Goal: Transaction & Acquisition: Purchase product/service

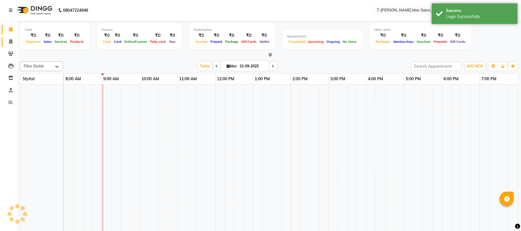
select select "en"
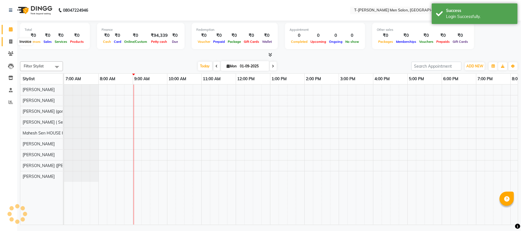
click at [8, 39] on span at bounding box center [11, 42] width 10 height 7
select select "service"
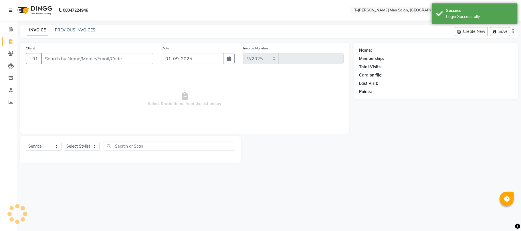
select select "4816"
type input "5323"
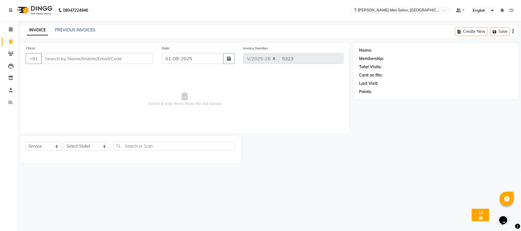
click at [81, 152] on div "Select Service Product Membership Package Voucher Prepaid Gift Card Select Styl…" at bounding box center [130, 148] width 209 height 13
click at [88, 144] on select "Select Stylist Gorkh nath (goru) Haneef khan Jaswinder singh (Veeru) Jitendra S…" at bounding box center [86, 146] width 45 height 9
select select "29178"
click at [64, 142] on select "Select Stylist Gorkh nath (goru) Haneef khan Jaswinder singh (Veeru) Jitendra S…" at bounding box center [86, 146] width 45 height 9
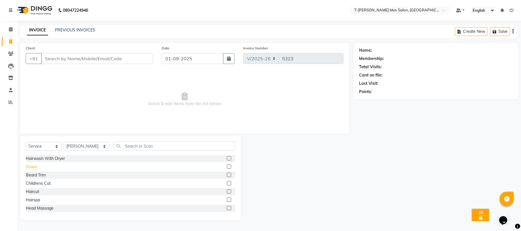
click at [35, 164] on div "Shave" at bounding box center [31, 167] width 11 height 6
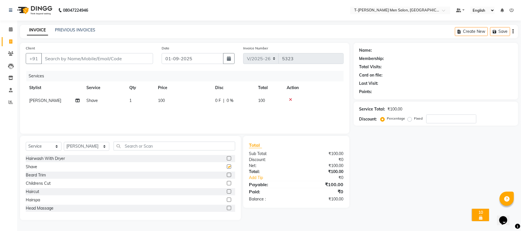
checkbox input "false"
click at [108, 62] on input "Client" at bounding box center [97, 58] width 112 height 11
type input "m"
type input "0"
type input "7566647297"
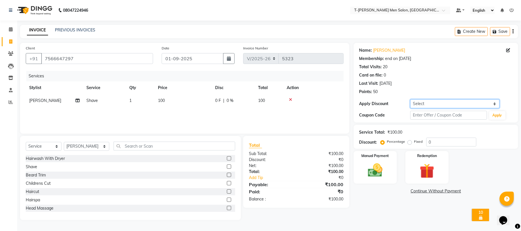
click at [419, 101] on select "Select Membership → T - Rex Membership (wtih W end 10% & W day 20)%" at bounding box center [454, 103] width 89 height 9
select select "1: Object"
click at [410, 99] on select "Select Membership → T - Rex Membership (wtih W end 10% & W day 20)%" at bounding box center [454, 103] width 89 height 9
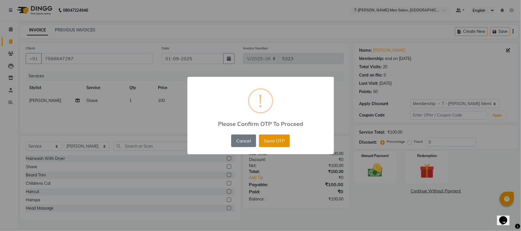
click at [285, 138] on button "Send OTP" at bounding box center [274, 141] width 31 height 13
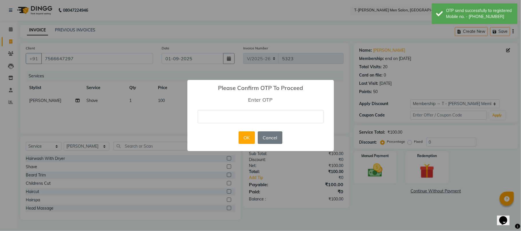
click at [247, 111] on input "text" at bounding box center [261, 116] width 126 height 13
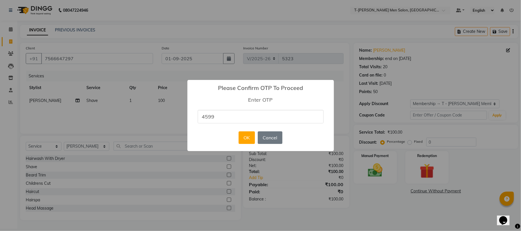
type input "4599"
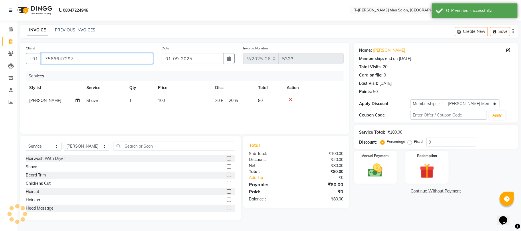
type input "20"
click at [359, 170] on div "Manual Payment" at bounding box center [375, 168] width 45 height 34
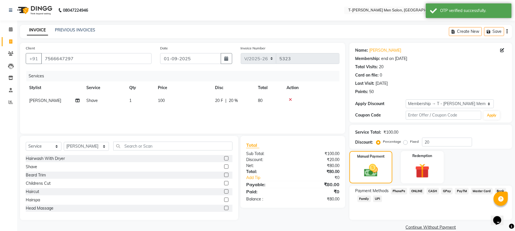
drag, startPoint x: 414, startPoint y: 193, endPoint x: 427, endPoint y: 191, distance: 12.5
click at [415, 193] on span "ONLINE" at bounding box center [416, 191] width 15 height 7
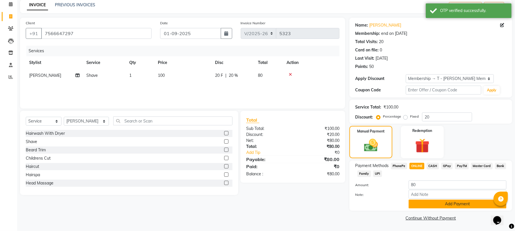
click at [414, 205] on button "Add Payment" at bounding box center [458, 204] width 98 height 9
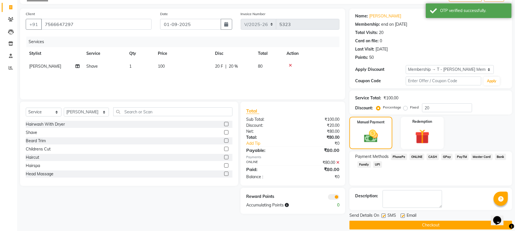
scroll to position [42, 0]
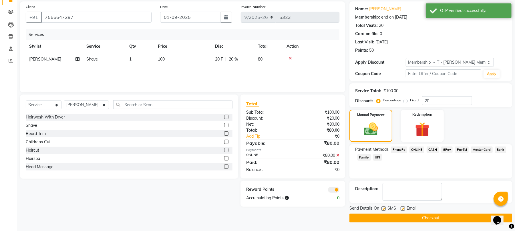
click at [403, 208] on label at bounding box center [403, 209] width 4 height 4
click at [403, 208] on input "checkbox" at bounding box center [403, 209] width 4 height 4
checkbox input "false"
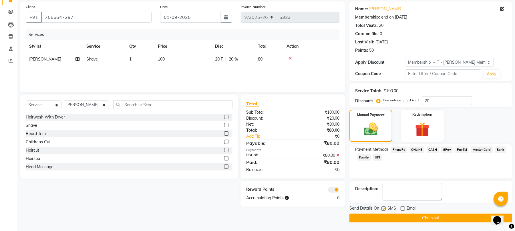
click at [413, 216] on button "Checkout" at bounding box center [430, 218] width 163 height 9
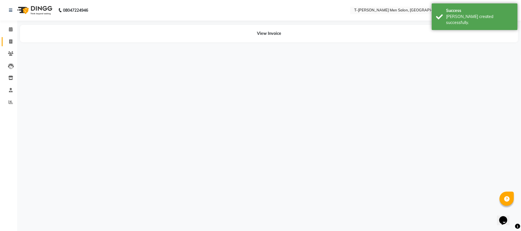
click at [10, 40] on icon at bounding box center [10, 41] width 3 height 4
select select "service"
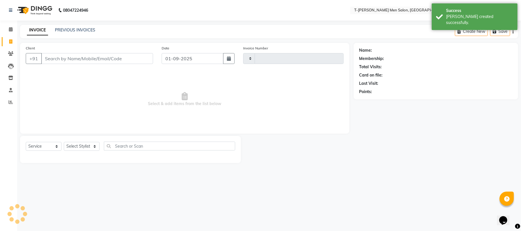
type input "5324"
select select "4816"
click at [85, 149] on select "Select Stylist" at bounding box center [82, 146] width 36 height 9
select select "80929"
click at [64, 142] on select "Select Stylist [PERSON_NAME] (goru) [PERSON_NAME] [PERSON_NAME] ([PERSON_NAME])…" at bounding box center [86, 146] width 45 height 9
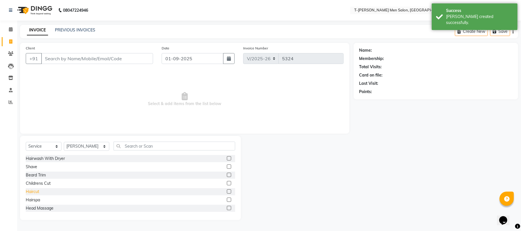
click at [31, 189] on div "Haircut" at bounding box center [32, 192] width 13 height 6
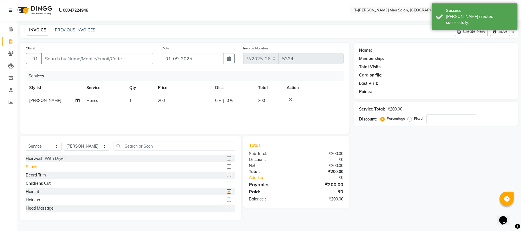
checkbox input "false"
click at [35, 168] on div "Shave" at bounding box center [31, 167] width 11 height 6
checkbox input "false"
click at [86, 61] on input "Client" at bounding box center [97, 58] width 112 height 11
type input "m"
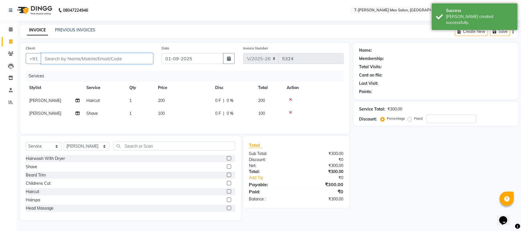
type input "0"
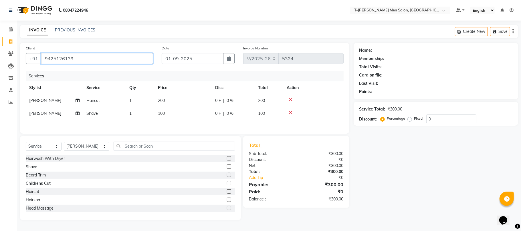
type input "9425126139"
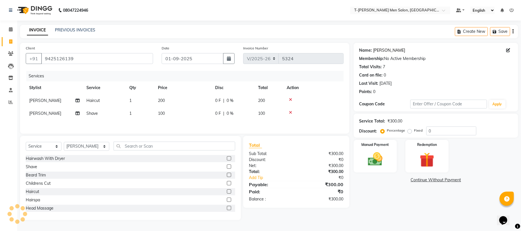
click at [394, 53] on link "Mr. Manoj Agrawal" at bounding box center [389, 50] width 32 height 6
click at [153, 143] on div "Select Service Product Membership Package Voucher Prepaid Gift Card Select Styl…" at bounding box center [130, 178] width 221 height 84
click at [142, 147] on input "text" at bounding box center [174, 146] width 122 height 9
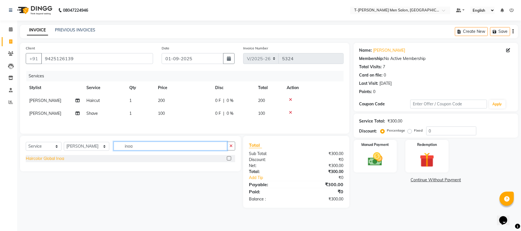
type input "inoa"
click at [57, 162] on div "Haircolor Global Inoa" at bounding box center [45, 159] width 38 height 6
checkbox input "false"
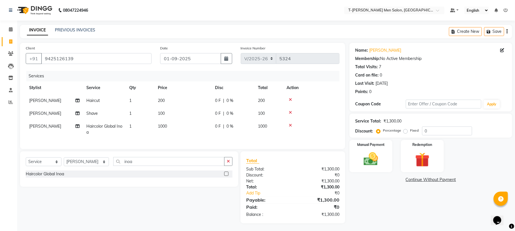
click at [227, 166] on button "button" at bounding box center [228, 161] width 8 height 9
click at [368, 159] on img at bounding box center [371, 159] width 25 height 17
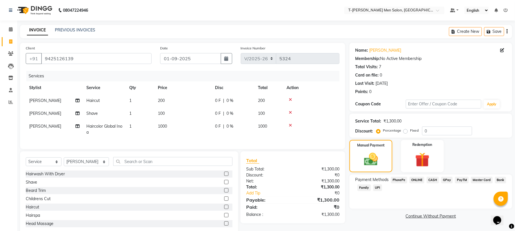
click at [416, 180] on span "ONLINE" at bounding box center [416, 180] width 15 height 7
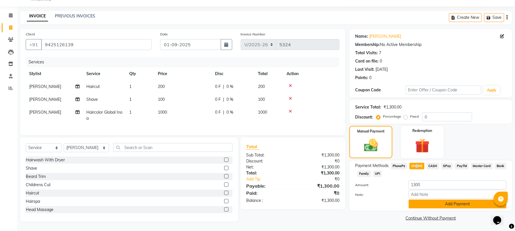
click at [419, 201] on button "Add Payment" at bounding box center [458, 204] width 98 height 9
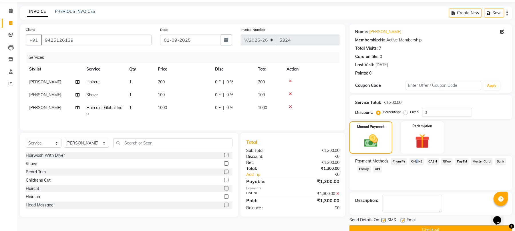
scroll to position [31, 0]
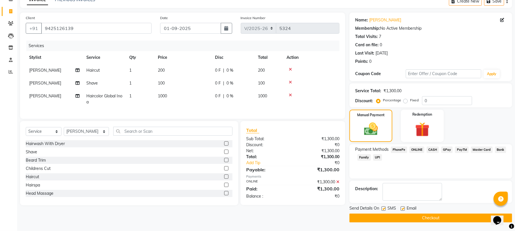
click at [403, 209] on label at bounding box center [403, 209] width 4 height 4
click at [403, 209] on input "checkbox" at bounding box center [403, 209] width 4 height 4
checkbox input "false"
click at [409, 218] on button "Checkout" at bounding box center [430, 218] width 163 height 9
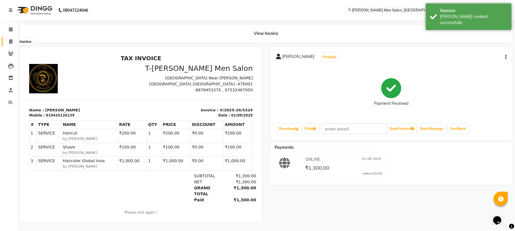
click at [12, 40] on icon at bounding box center [10, 41] width 3 height 4
select select "service"
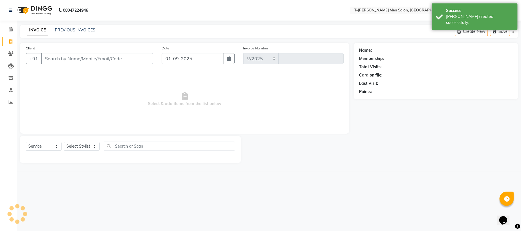
select select "4816"
type input "5325"
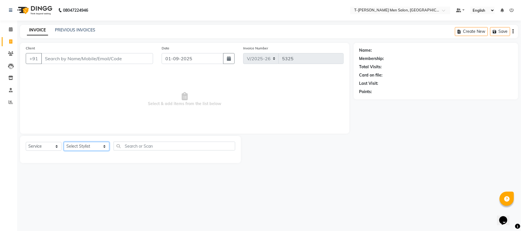
click at [87, 144] on select "Select Stylist Gorkh nath (goru) Haneef khan Jaswinder singh (Veeru) Jitendra S…" at bounding box center [86, 146] width 45 height 9
select select "29178"
click at [64, 142] on select "Select Stylist Gorkh nath (goru) Haneef khan Jaswinder singh (Veeru) Jitendra S…" at bounding box center [86, 146] width 45 height 9
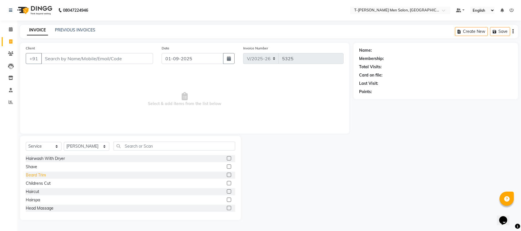
click at [45, 175] on div "Beard Trim" at bounding box center [36, 175] width 20 height 6
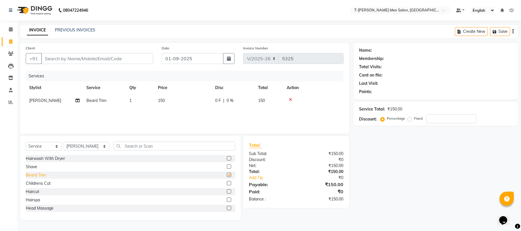
checkbox input "false"
click at [100, 57] on input "Client" at bounding box center [97, 58] width 112 height 11
click at [101, 57] on input "Client" at bounding box center [97, 58] width 112 height 11
type input "8"
type input "0"
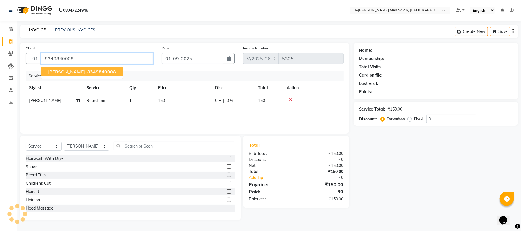
type input "8349840008"
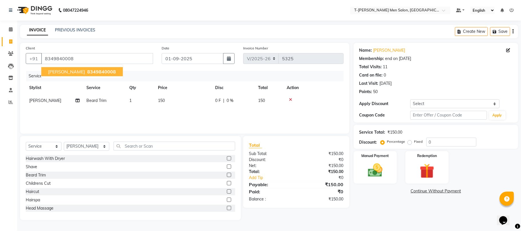
click at [105, 71] on span "8349840008" at bounding box center [101, 72] width 29 height 6
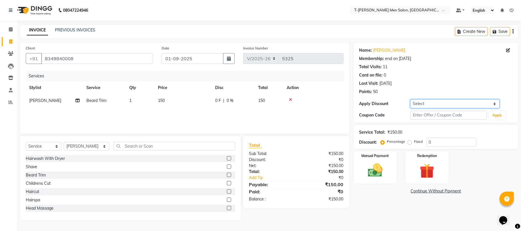
click at [420, 107] on select "Select Membership → T - Rex Membership (wtih W end 10% & W day 20)%" at bounding box center [454, 103] width 89 height 9
select select "1: Object"
click at [410, 99] on select "Select Membership → T - Rex Membership (wtih W end 10% & W day 20)%" at bounding box center [454, 103] width 89 height 9
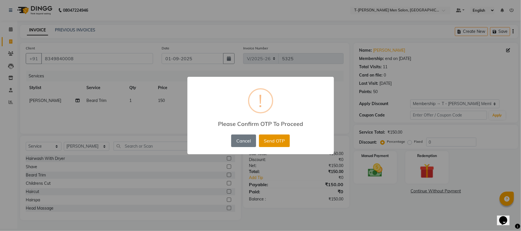
click at [268, 141] on button "Send OTP" at bounding box center [274, 141] width 31 height 13
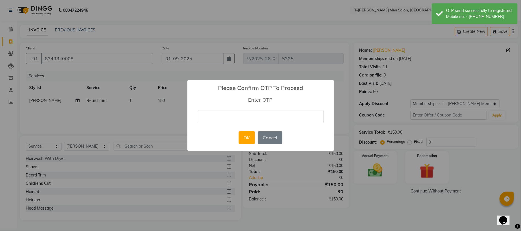
drag, startPoint x: 253, startPoint y: 124, endPoint x: 251, endPoint y: 117, distance: 7.8
click at [251, 117] on input "text" at bounding box center [261, 116] width 126 height 13
type input "8236"
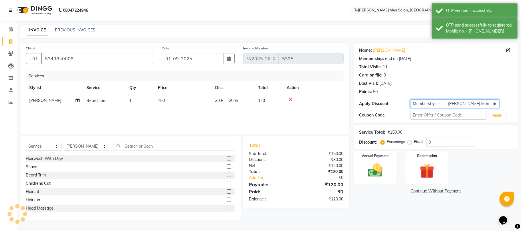
type input "20"
click at [372, 178] on img at bounding box center [375, 171] width 25 height 18
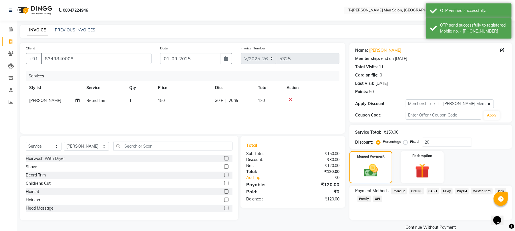
click at [419, 189] on span "ONLINE" at bounding box center [416, 191] width 15 height 7
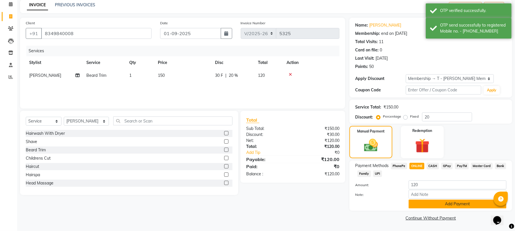
click at [422, 205] on button "Add Payment" at bounding box center [458, 204] width 98 height 9
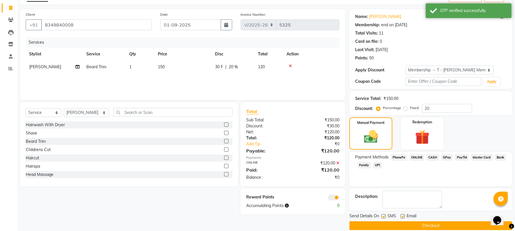
scroll to position [42, 0]
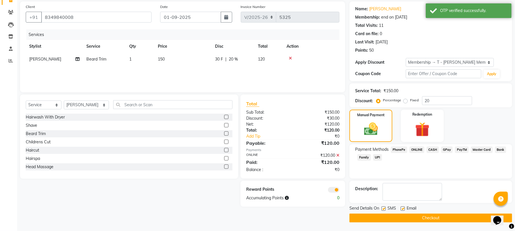
click at [404, 210] on label at bounding box center [403, 209] width 4 height 4
click at [404, 210] on input "checkbox" at bounding box center [403, 209] width 4 height 4
checkbox input "false"
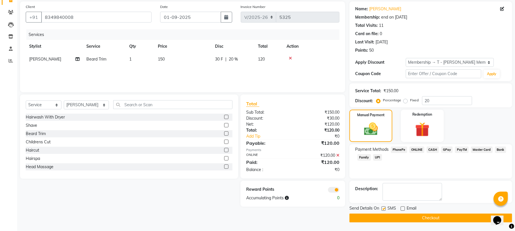
click at [385, 215] on button "Checkout" at bounding box center [430, 218] width 163 height 9
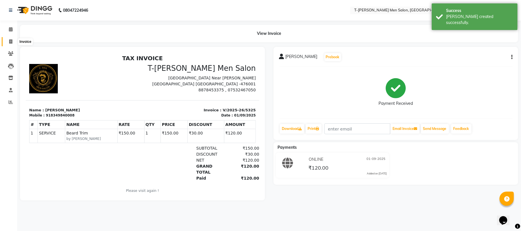
click at [11, 38] on link "Invoice" at bounding box center [9, 41] width 14 height 9
select select "service"
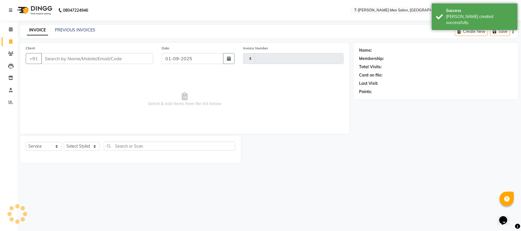
type input "5326"
select select "4816"
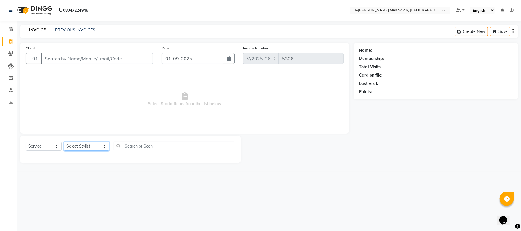
click at [80, 145] on select "Select Stylist Gorkh nath (goru) Haneef khan Jaswinder singh (Veeru) Jitendra S…" at bounding box center [86, 146] width 45 height 9
select select "29181"
click at [64, 142] on select "Select Stylist Gorkh nath (goru) Haneef khan Jaswinder singh (Veeru) Jitendra S…" at bounding box center [86, 146] width 45 height 9
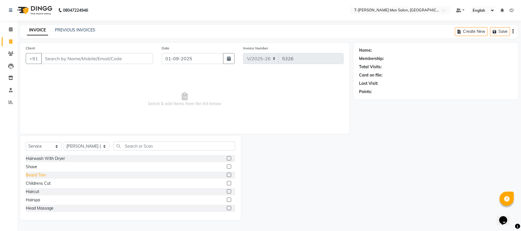
click at [31, 175] on div "Beard Trim" at bounding box center [36, 175] width 20 height 6
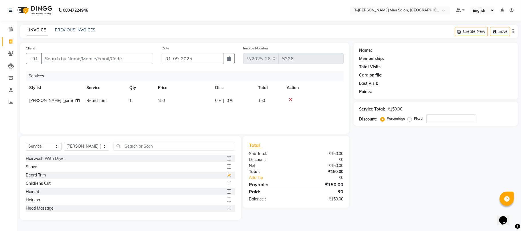
checkbox input "false"
click at [82, 143] on select "Select Stylist Gorkh nath (goru) Haneef khan Jaswinder singh (Veeru) Jitendra S…" at bounding box center [86, 146] width 45 height 9
select select "86290"
click at [64, 142] on select "Select Stylist Gorkh nath (goru) Haneef khan Jaswinder singh (Veeru) Jitendra S…" at bounding box center [86, 146] width 45 height 9
click at [30, 194] on div "Haircut" at bounding box center [32, 192] width 13 height 6
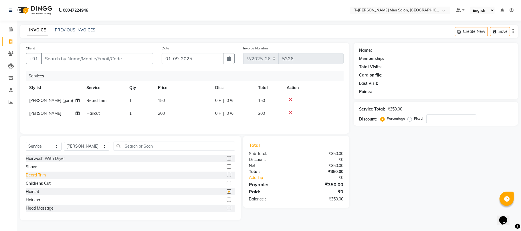
checkbox input "false"
click at [31, 170] on div "Shave" at bounding box center [31, 167] width 11 height 6
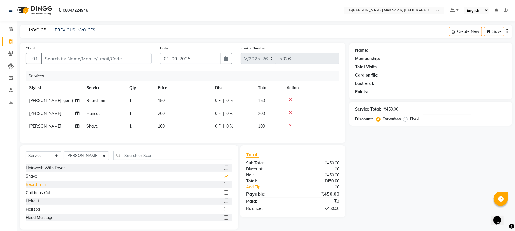
checkbox input "false"
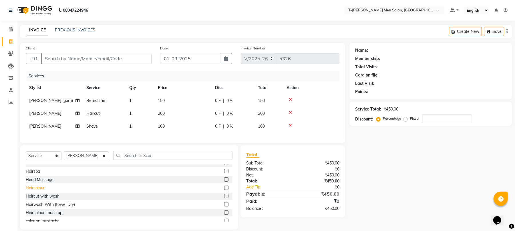
click at [36, 191] on div "Haircolour" at bounding box center [35, 188] width 19 height 6
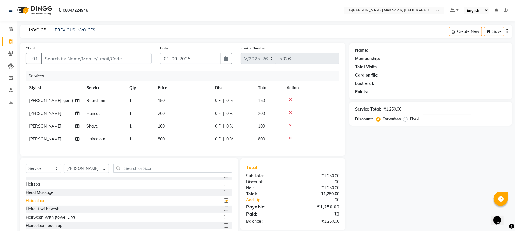
checkbox input "false"
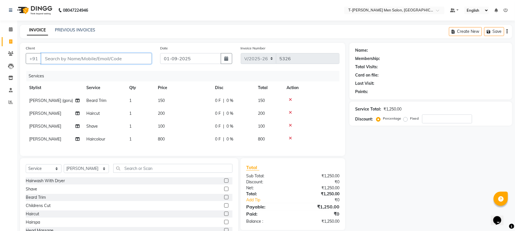
click at [109, 57] on input "Client" at bounding box center [96, 58] width 110 height 11
type input "a"
type input "0"
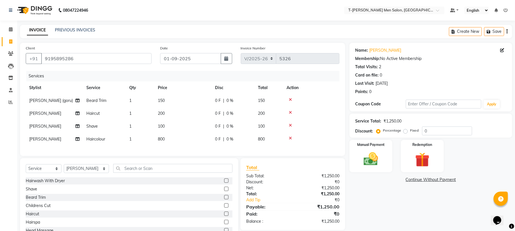
click at [290, 124] on icon at bounding box center [290, 126] width 3 height 4
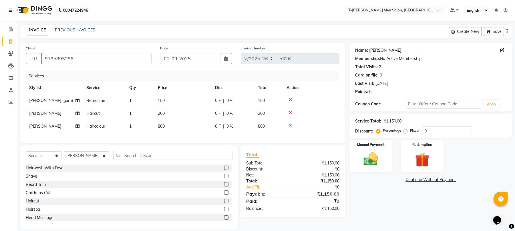
click at [381, 51] on link "Mr. Abhishek Mavai" at bounding box center [385, 50] width 32 height 6
drag, startPoint x: 89, startPoint y: 62, endPoint x: 44, endPoint y: 70, distance: 45.3
click at [44, 70] on div "Client +91 9195895286 Date 01-09-2025 Invoice Number V/2025 V/2025-26 5326 Serv…" at bounding box center [182, 93] width 325 height 100
click at [390, 52] on link "Mr. Abhishek Mavai" at bounding box center [385, 50] width 32 height 6
drag, startPoint x: 89, startPoint y: 59, endPoint x: 36, endPoint y: 70, distance: 54.7
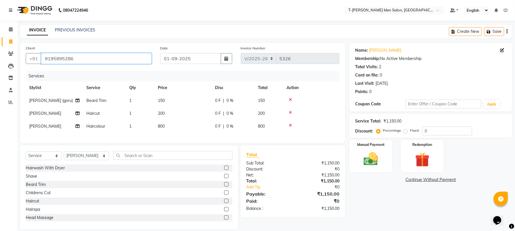
click at [36, 70] on div "Client +91 9195895286 Date 01-09-2025 Invoice Number V/2025 V/2025-26 5326 Serv…" at bounding box center [182, 93] width 325 height 100
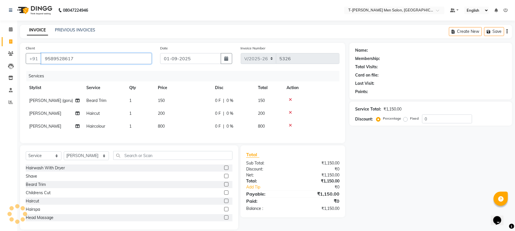
type input "9589528617"
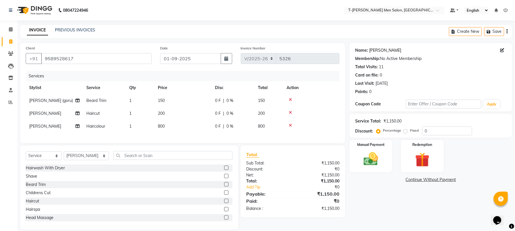
click at [383, 51] on link "Mr. Abhishek Mavai" at bounding box center [385, 50] width 32 height 6
click at [443, 126] on div "Service Total: ₹1,150.00 Discount: Percentage Fixed 0" at bounding box center [430, 125] width 151 height 19
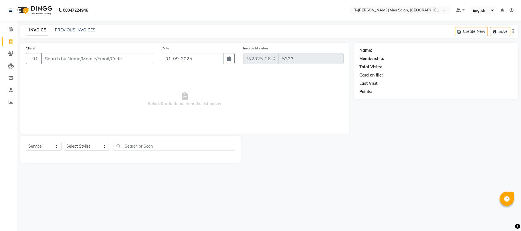
select select "4816"
select select "service"
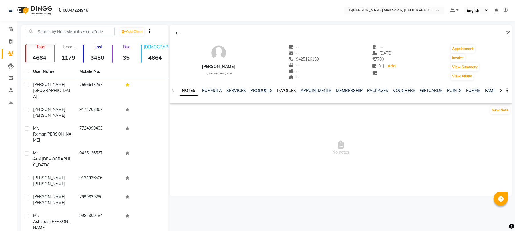
click at [284, 92] on link "INVOICES" at bounding box center [286, 90] width 19 height 5
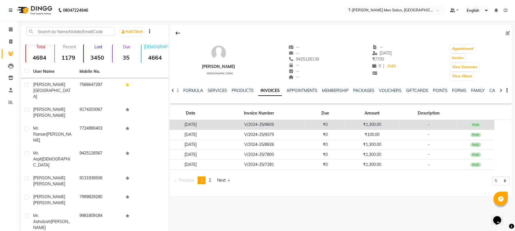
click at [279, 128] on td "V/2024-25/9605" at bounding box center [259, 125] width 95 height 10
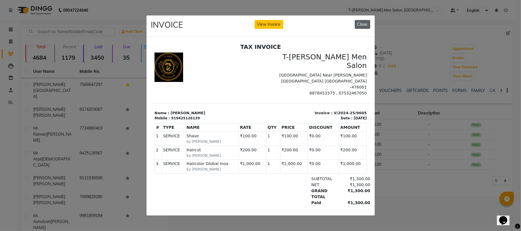
click at [360, 24] on button "Close" at bounding box center [362, 24] width 15 height 9
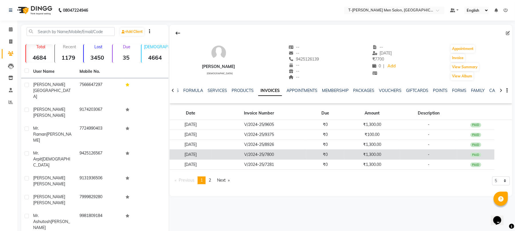
click at [300, 150] on td "V/2024-25/7800" at bounding box center [259, 155] width 95 height 10
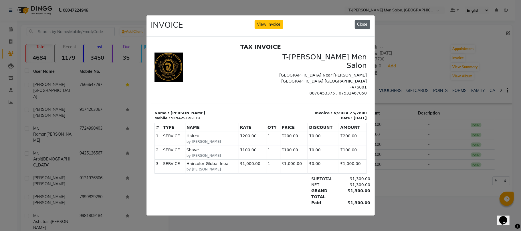
click at [364, 21] on button "Close" at bounding box center [362, 24] width 15 height 9
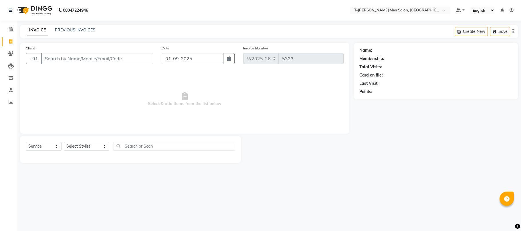
select select "4816"
select select "service"
drag, startPoint x: 0, startPoint y: 0, endPoint x: 68, endPoint y: 148, distance: 163.0
click at [68, 148] on select "Select Stylist [PERSON_NAME] (goru) [PERSON_NAME] [PERSON_NAME] ([PERSON_NAME])…" at bounding box center [86, 146] width 45 height 9
select select "80929"
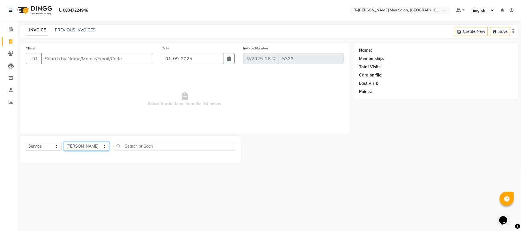
click at [64, 142] on select "Select Stylist [PERSON_NAME] (goru) [PERSON_NAME] [PERSON_NAME] ([PERSON_NAME])…" at bounding box center [86, 146] width 45 height 9
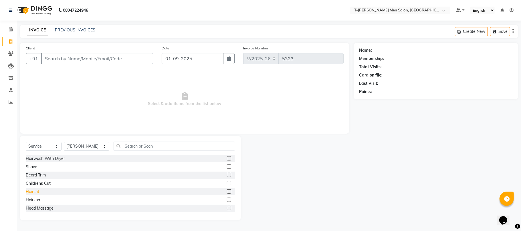
click at [33, 193] on div "Haircut" at bounding box center [32, 192] width 13 height 6
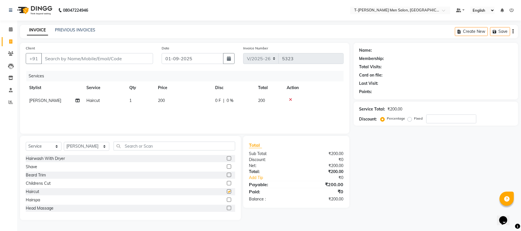
checkbox input "false"
click at [90, 61] on input "Client" at bounding box center [97, 58] width 112 height 11
type input "ra"
type input "0"
type input "9425744332"
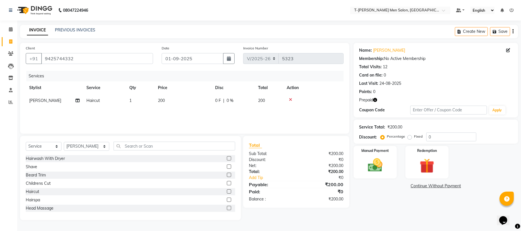
click at [375, 101] on icon "button" at bounding box center [375, 100] width 4 height 4
drag, startPoint x: 424, startPoint y: 170, endPoint x: 424, endPoint y: 180, distance: 9.4
click at [424, 170] on img at bounding box center [427, 166] width 24 height 18
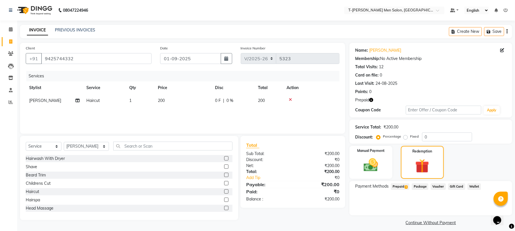
click at [401, 188] on span "Prepaid 1" at bounding box center [400, 187] width 19 height 7
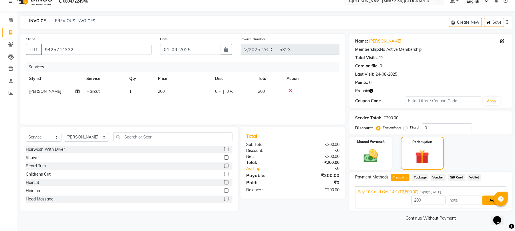
click at [491, 202] on button "Add" at bounding box center [492, 201] width 21 height 10
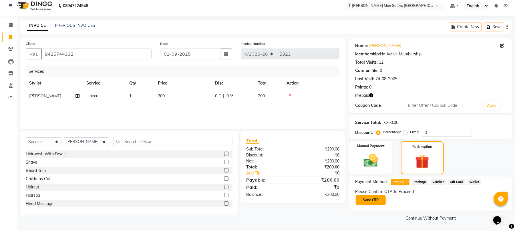
click at [369, 201] on button "Send OTP" at bounding box center [371, 201] width 30 height 10
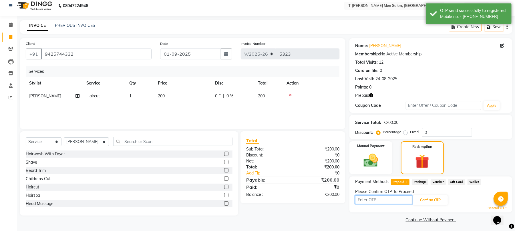
click at [372, 199] on input "text" at bounding box center [383, 200] width 57 height 9
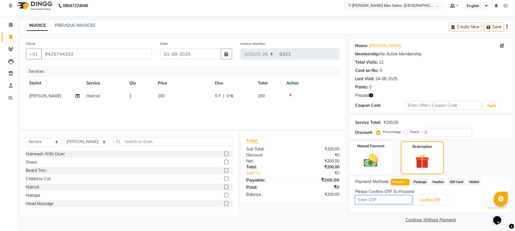
click at [394, 201] on input "text" at bounding box center [383, 200] width 57 height 9
type input "4269"
click at [432, 198] on button "Confirm OTP" at bounding box center [430, 201] width 35 height 10
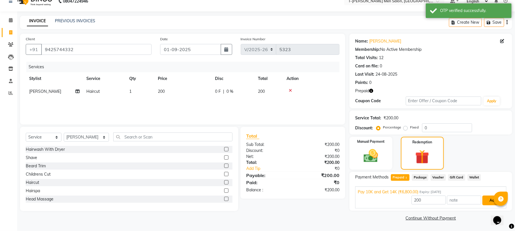
click at [487, 203] on button "Add" at bounding box center [492, 201] width 21 height 10
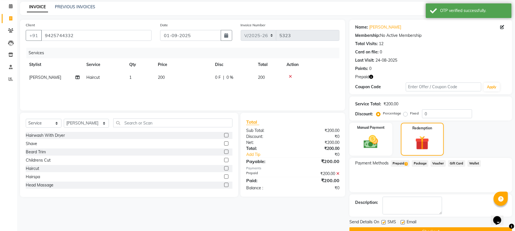
scroll to position [37, 0]
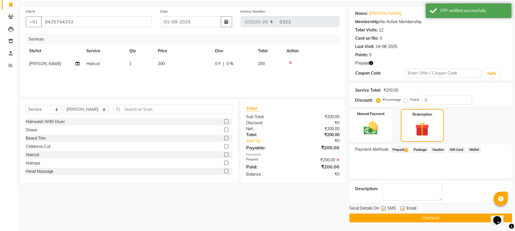
click at [403, 209] on label at bounding box center [403, 209] width 4 height 4
click at [403, 209] on input "checkbox" at bounding box center [403, 209] width 4 height 4
checkbox input "false"
drag, startPoint x: 403, startPoint y: 217, endPoint x: 395, endPoint y: 217, distance: 8.6
click at [404, 217] on button "Checkout" at bounding box center [430, 218] width 163 height 9
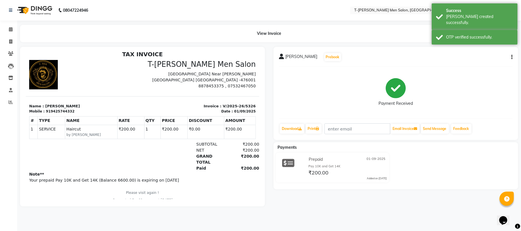
scroll to position [5, 0]
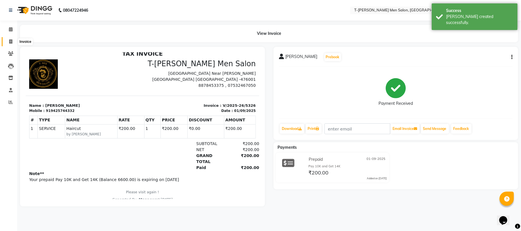
click at [11, 39] on span at bounding box center [11, 42] width 10 height 7
select select "service"
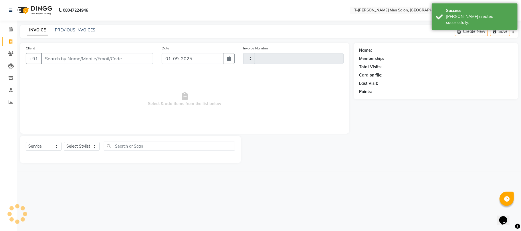
type input "5327"
select select "4816"
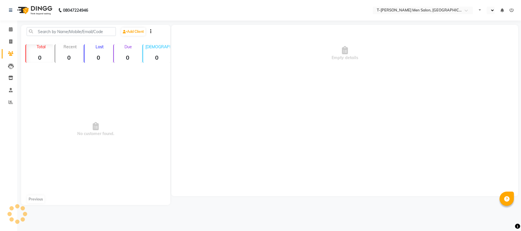
select select "en"
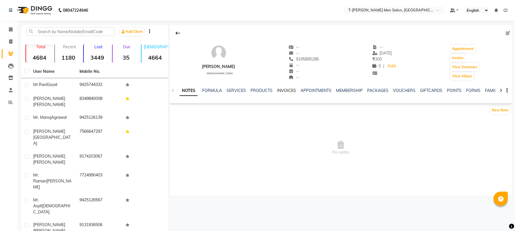
click at [282, 90] on link "INVOICES" at bounding box center [286, 90] width 19 height 5
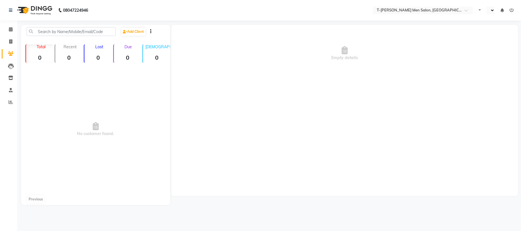
select select "en"
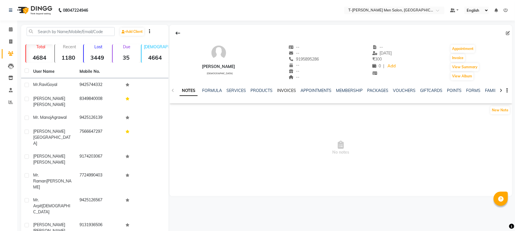
click at [290, 92] on link "INVOICES" at bounding box center [286, 90] width 19 height 5
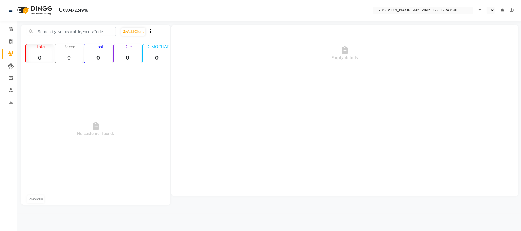
select select "en"
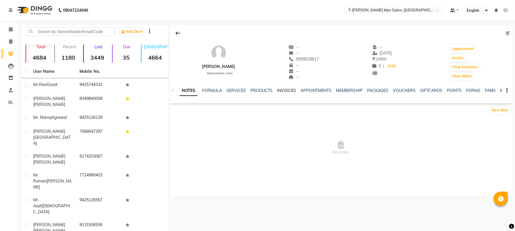
click at [288, 90] on link "INVOICES" at bounding box center [286, 90] width 19 height 5
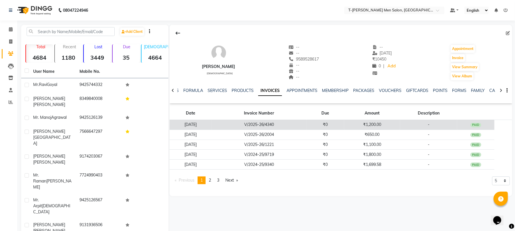
click at [275, 125] on td "V/2025-26/4340" at bounding box center [259, 125] width 95 height 10
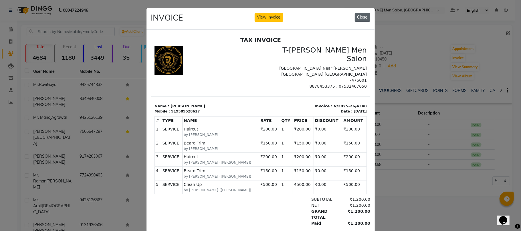
click at [359, 15] on button "Close" at bounding box center [362, 17] width 15 height 9
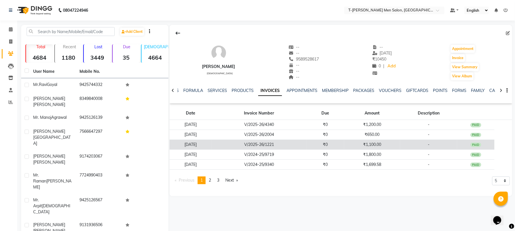
click at [302, 148] on td "V/2025-26/1221" at bounding box center [259, 145] width 95 height 10
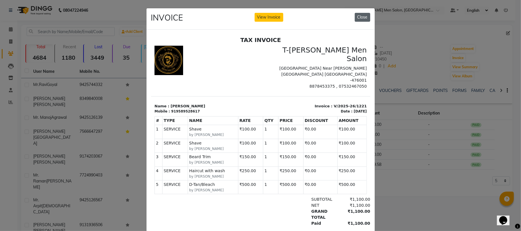
click at [360, 20] on button "Close" at bounding box center [362, 17] width 15 height 9
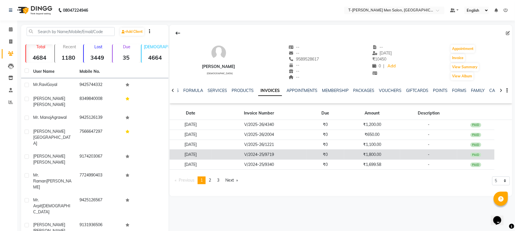
click at [338, 158] on td "₹0" at bounding box center [324, 155] width 37 height 10
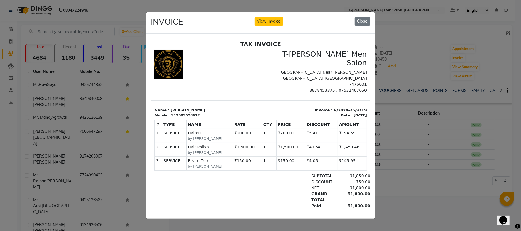
click at [360, 22] on button "Close" at bounding box center [362, 21] width 15 height 9
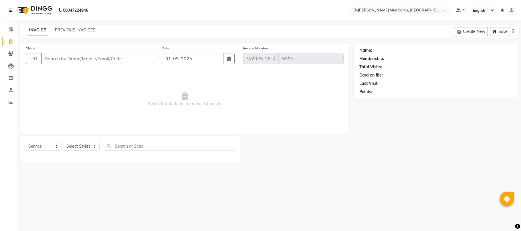
select select "4816"
select select "service"
click at [83, 30] on link "PREVIOUS INVOICES" at bounding box center [75, 29] width 40 height 5
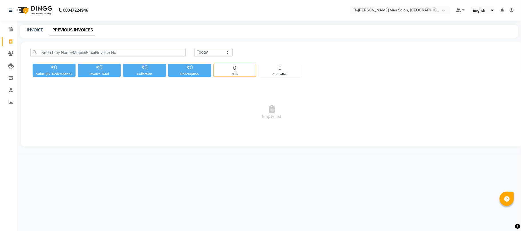
click at [83, 31] on link "PREVIOUS INVOICES" at bounding box center [72, 30] width 45 height 10
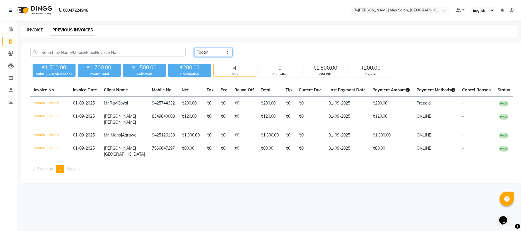
click at [31, 30] on link "INVOICE" at bounding box center [35, 29] width 16 height 5
select select "4816"
select select "service"
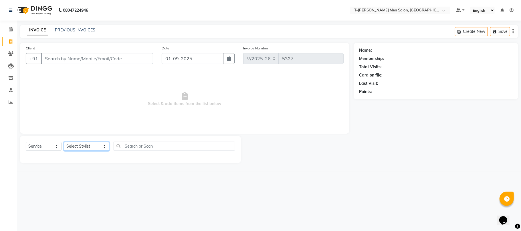
click at [64, 142] on select "Select Stylist [PERSON_NAME] (goru) [PERSON_NAME] [PERSON_NAME] ([PERSON_NAME])…" at bounding box center [86, 146] width 45 height 9
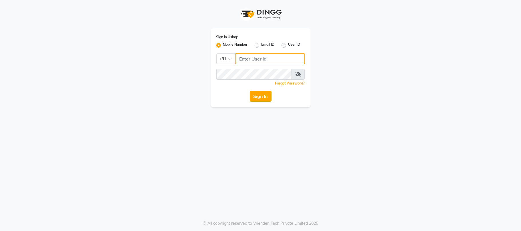
type input "8878453375"
drag, startPoint x: 257, startPoint y: 94, endPoint x: 244, endPoint y: 83, distance: 17.4
click at [256, 94] on button "Sign In" at bounding box center [261, 96] width 22 height 11
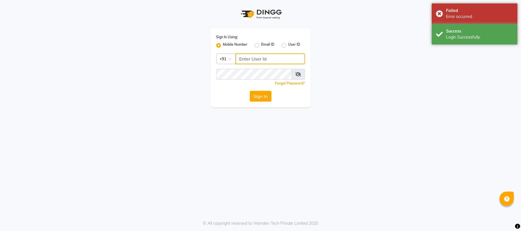
type input "8878453375"
click at [267, 96] on button "Sign In" at bounding box center [261, 96] width 22 height 11
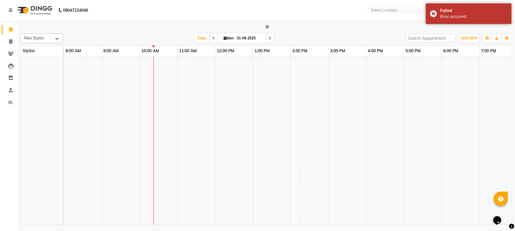
select select "en"
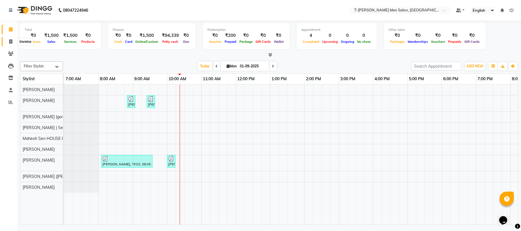
click at [9, 43] on icon at bounding box center [10, 41] width 3 height 4
select select "4816"
select select "service"
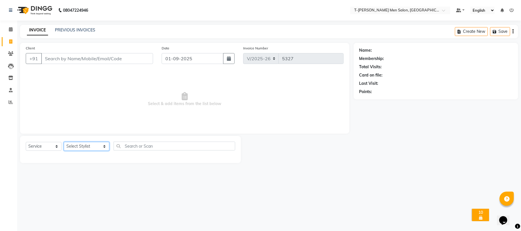
click at [85, 147] on select "Select Stylist [PERSON_NAME] (goru) [PERSON_NAME] [PERSON_NAME] ([PERSON_NAME])…" at bounding box center [86, 146] width 45 height 9
select select "86290"
click at [64, 142] on select "Select Stylist [PERSON_NAME] (goru) [PERSON_NAME] [PERSON_NAME] ([PERSON_NAME])…" at bounding box center [86, 146] width 45 height 9
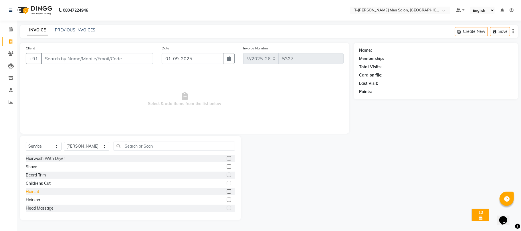
click at [33, 194] on div "Haircut" at bounding box center [32, 192] width 13 height 6
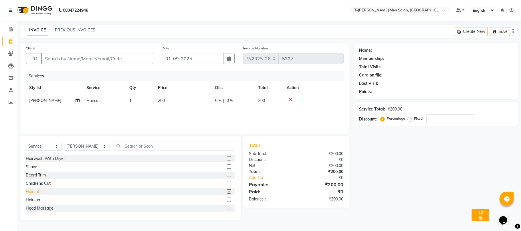
checkbox input "false"
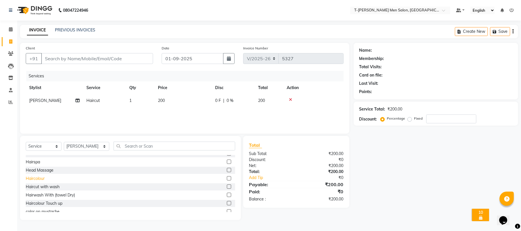
click at [35, 180] on div "Haircolour" at bounding box center [35, 179] width 19 height 6
checkbox input "false"
click at [78, 144] on select "Select Stylist Gorkh nath (goru) Haneef khan Jaswinder singh (Veeru) Jitendra S…" at bounding box center [86, 146] width 45 height 9
select select "29181"
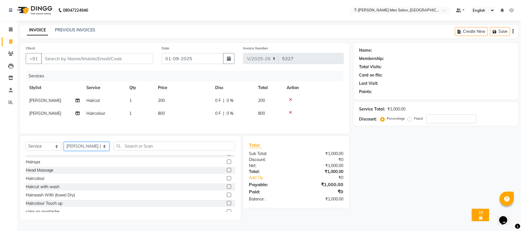
click at [64, 144] on select "Select Stylist Gorkh nath (goru) Haneef khan Jaswinder singh (Veeru) Jitendra S…" at bounding box center [86, 146] width 45 height 9
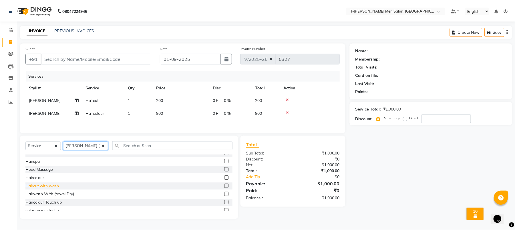
scroll to position [0, 0]
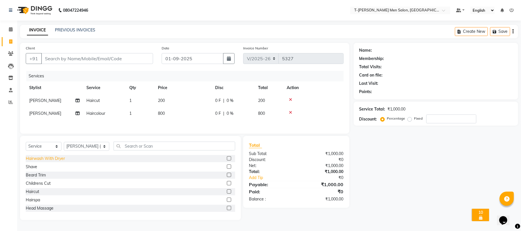
click at [35, 176] on div "Beard Trim" at bounding box center [36, 175] width 20 height 6
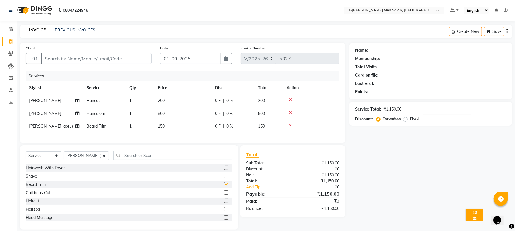
checkbox input "false"
click at [78, 62] on input "Client" at bounding box center [96, 58] width 110 height 11
type input "a"
type input "0"
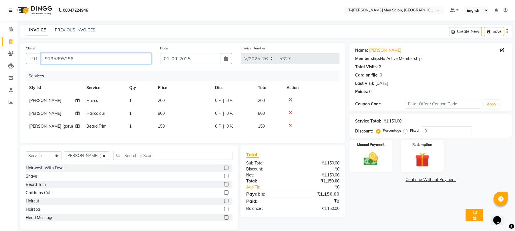
drag, startPoint x: 92, startPoint y: 57, endPoint x: 38, endPoint y: 75, distance: 57.0
click at [38, 75] on div "Client +91 9195895286 Date 01-09-2025 Invoice Number V/2025 V/2025-26 5327 Serv…" at bounding box center [182, 93] width 325 height 100
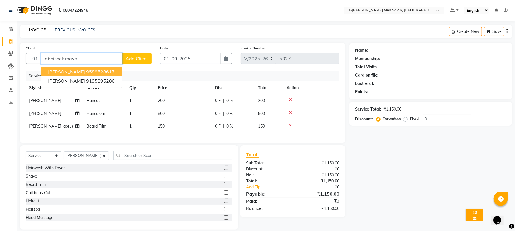
click at [85, 70] on span "Mr. Abhishek Mavai" at bounding box center [66, 72] width 37 height 6
type input "9589528617"
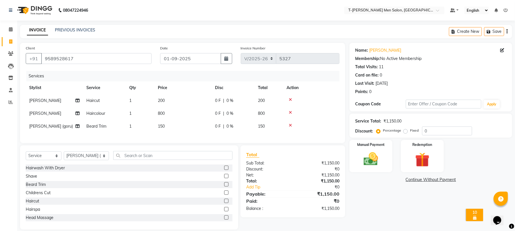
click at [410, 132] on label "Fixed" at bounding box center [414, 130] width 9 height 5
click at [406, 132] on input "Fixed" at bounding box center [407, 131] width 4 height 4
radio input "true"
drag, startPoint x: 434, startPoint y: 132, endPoint x: 413, endPoint y: 137, distance: 21.8
click at [413, 137] on div "Service Total: ₹1,150.00 Discount: Percentage Fixed 0" at bounding box center [430, 126] width 163 height 24
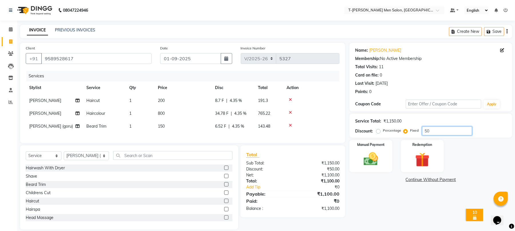
type input "50"
click at [372, 159] on img at bounding box center [371, 159] width 25 height 17
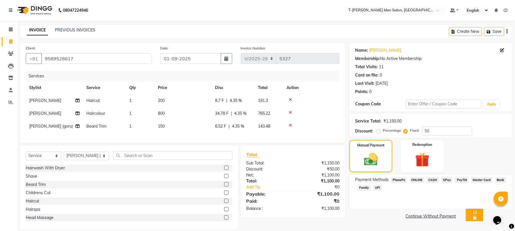
click at [419, 183] on span "ONLINE" at bounding box center [416, 180] width 15 height 7
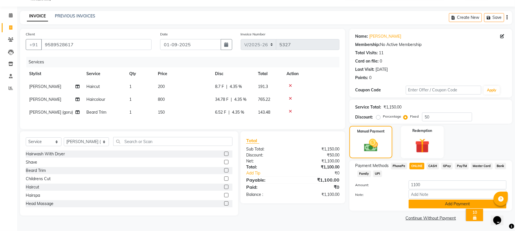
click at [420, 201] on button "Add Payment" at bounding box center [458, 204] width 98 height 9
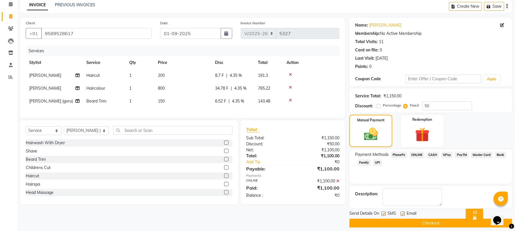
scroll to position [31, 0]
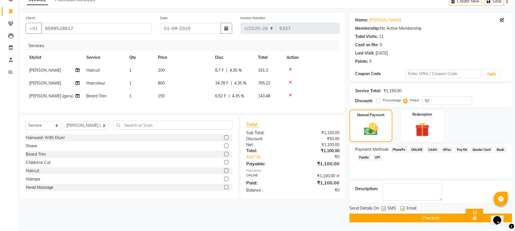
click at [403, 208] on label at bounding box center [403, 209] width 4 height 4
click at [403, 208] on input "checkbox" at bounding box center [403, 209] width 4 height 4
checkbox input "false"
click at [404, 218] on button "Checkout" at bounding box center [430, 218] width 163 height 9
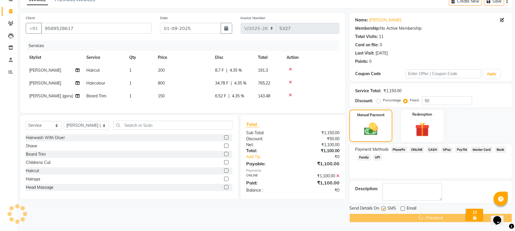
scroll to position [11, 0]
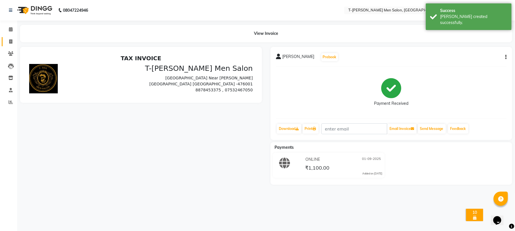
click at [11, 40] on icon at bounding box center [10, 41] width 3 height 4
select select "service"
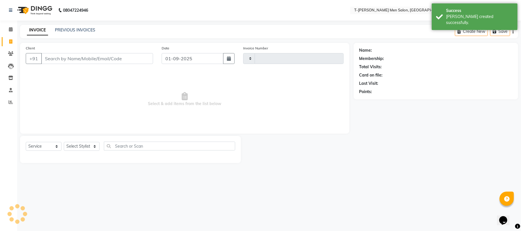
type input "5328"
select select "4816"
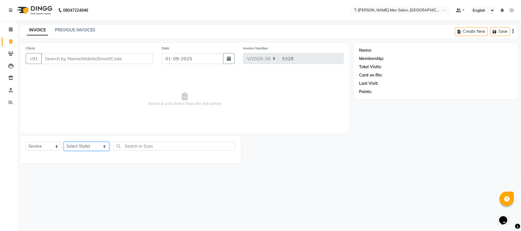
click at [79, 148] on select "Select Stylist Gorkh nath (goru) Haneef khan Jaswinder singh (Veeru) Jitendra S…" at bounding box center [86, 146] width 45 height 9
select select "29181"
click at [64, 142] on select "Select Stylist Gorkh nath (goru) Haneef khan Jaswinder singh (Veeru) Jitendra S…" at bounding box center [86, 146] width 45 height 9
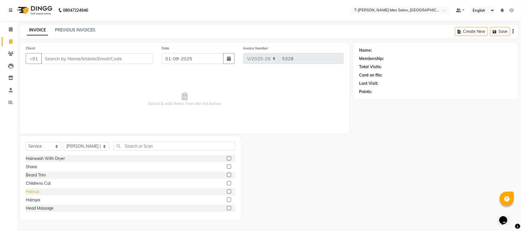
click at [29, 193] on div "Haircut" at bounding box center [32, 192] width 13 height 6
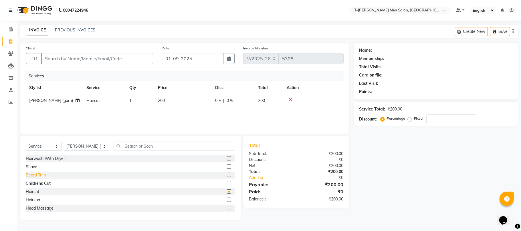
checkbox input "false"
click at [41, 173] on div "Beard Trim" at bounding box center [36, 175] width 20 height 6
checkbox input "false"
click at [84, 60] on input "Client" at bounding box center [97, 58] width 112 height 11
type input "a"
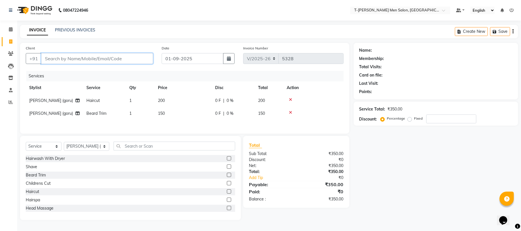
type input "0"
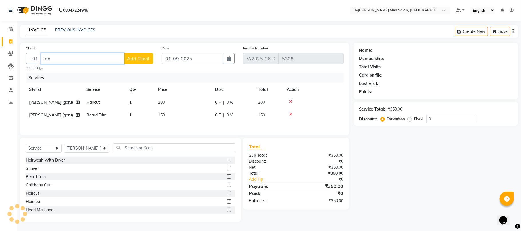
type input "a"
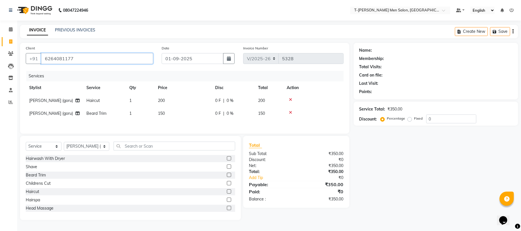
type input "6264081177"
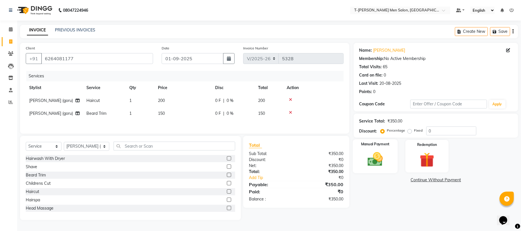
click at [370, 156] on img at bounding box center [375, 160] width 25 height 18
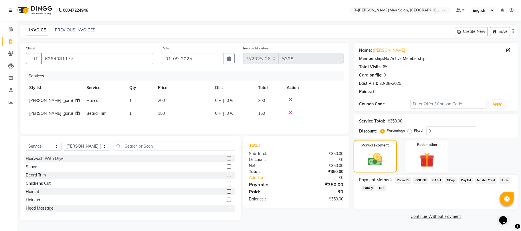
click at [438, 184] on span "CASH" at bounding box center [436, 180] width 12 height 7
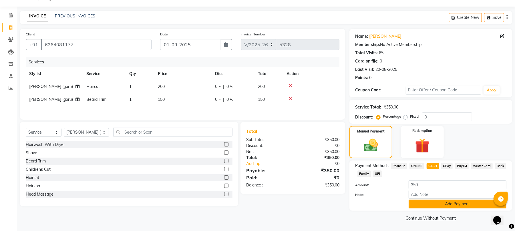
click at [431, 200] on button "Add Payment" at bounding box center [458, 204] width 98 height 9
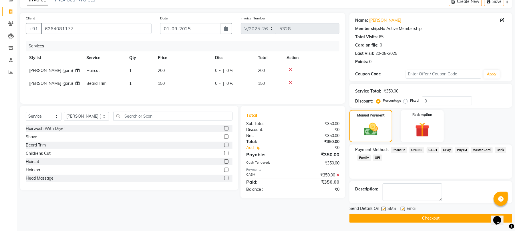
scroll to position [31, 0]
click at [403, 208] on label at bounding box center [403, 209] width 4 height 4
click at [403, 208] on input "checkbox" at bounding box center [403, 209] width 4 height 4
checkbox input "false"
click at [373, 218] on button "Checkout" at bounding box center [430, 218] width 163 height 9
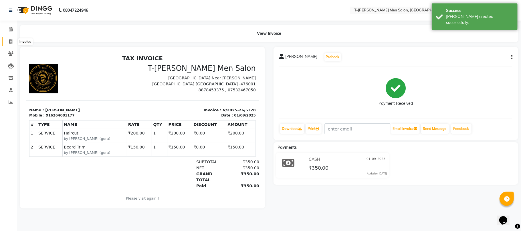
click at [7, 39] on span at bounding box center [11, 42] width 10 height 7
select select "service"
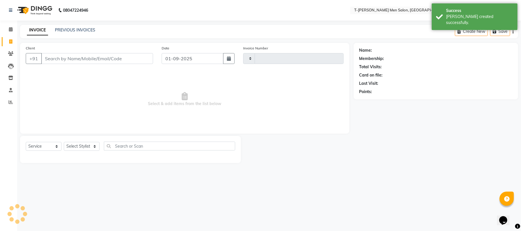
type input "5329"
select select "4816"
click at [10, 100] on icon at bounding box center [11, 102] width 4 height 4
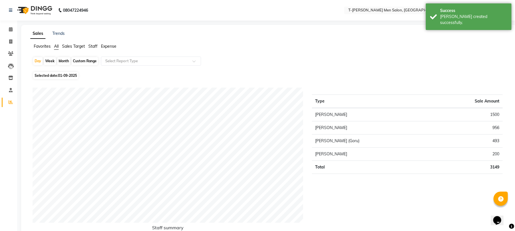
click at [67, 74] on span "01-09-2025" at bounding box center [67, 75] width 19 height 4
select select "9"
select select "2025"
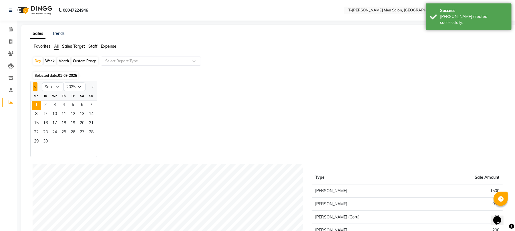
click at [35, 89] on button "Previous month" at bounding box center [35, 86] width 5 height 9
select select "8"
click at [74, 105] on span "1" at bounding box center [72, 105] width 9 height 9
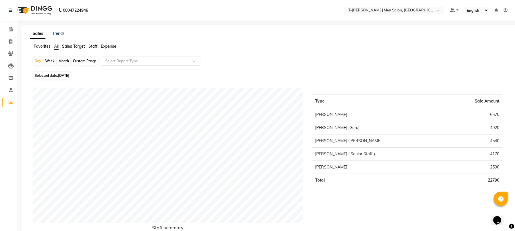
click at [79, 63] on div "Custom Range" at bounding box center [84, 61] width 27 height 8
select select "8"
select select "2025"
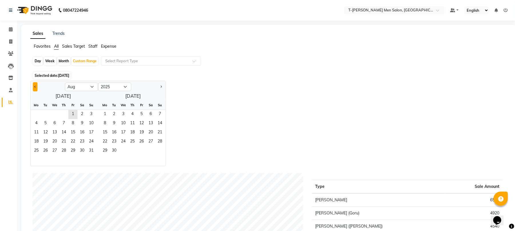
click at [35, 86] on span "Previous month" at bounding box center [35, 86] width 2 height 2
select select "7"
click at [46, 110] on span "1" at bounding box center [45, 114] width 9 height 9
click at [63, 154] on span "31" at bounding box center [63, 151] width 9 height 9
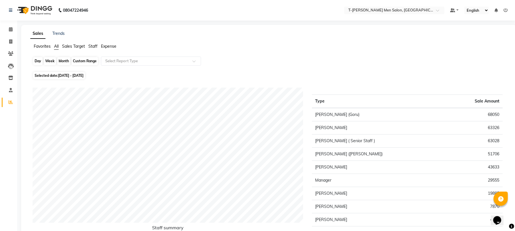
click at [85, 60] on div "Custom Range" at bounding box center [84, 61] width 27 height 8
select select "7"
select select "2025"
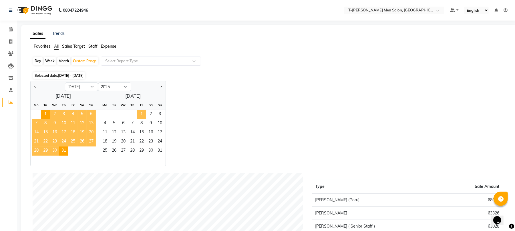
click at [144, 113] on span "1" at bounding box center [141, 114] width 9 height 9
select select "8"
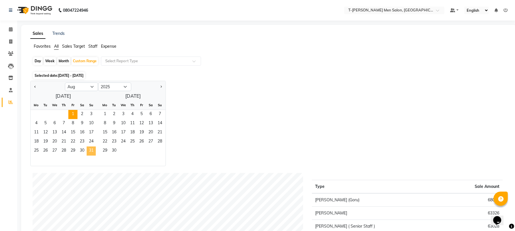
click at [92, 151] on span "31" at bounding box center [91, 151] width 9 height 9
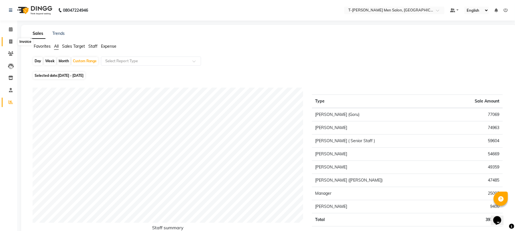
click at [12, 41] on icon at bounding box center [10, 41] width 3 height 4
select select "service"
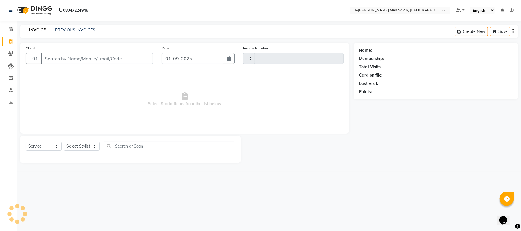
type input "5329"
select select "4816"
click at [79, 147] on select "Select Stylist [PERSON_NAME] (goru) [PERSON_NAME] [PERSON_NAME] ([PERSON_NAME])…" at bounding box center [86, 146] width 45 height 9
select select "29432"
click at [64, 142] on select "Select Stylist [PERSON_NAME] (goru) [PERSON_NAME] [PERSON_NAME] ([PERSON_NAME])…" at bounding box center [86, 146] width 45 height 9
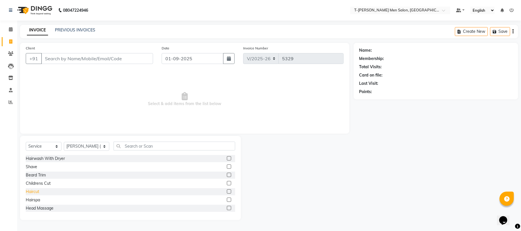
click at [37, 193] on div "Haircut" at bounding box center [32, 192] width 13 height 6
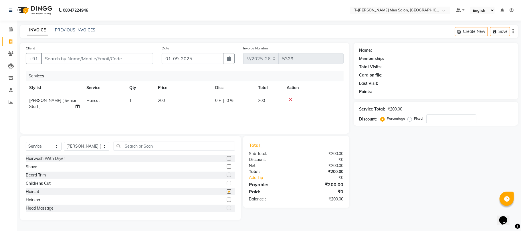
checkbox input "false"
click at [128, 147] on input "text" at bounding box center [174, 146] width 122 height 9
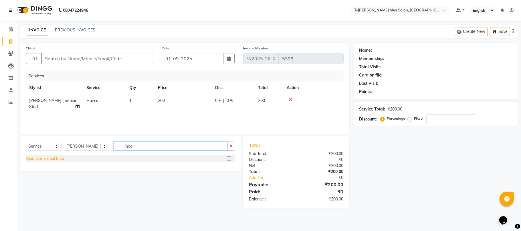
type input "inoa"
click at [31, 161] on div "Haircolor Global Inoa" at bounding box center [45, 159] width 38 height 6
checkbox input "false"
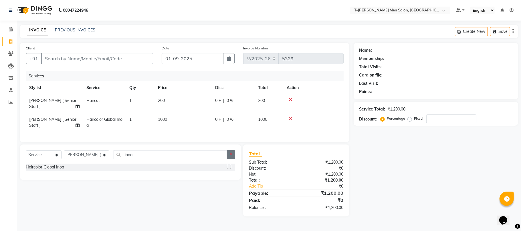
click at [229, 154] on button "button" at bounding box center [231, 154] width 8 height 9
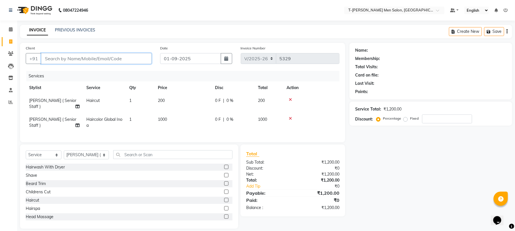
click at [101, 61] on input "Client" at bounding box center [96, 58] width 110 height 11
type input "o"
type input "0"
type input "9827253900"
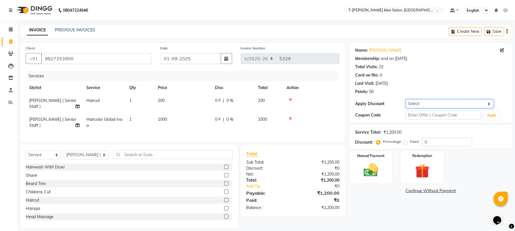
click at [422, 102] on select "Select Membership → T - Rex Membership (wtih W end 10% & W day 20)%" at bounding box center [450, 103] width 88 height 9
select select "1: Object"
click at [406, 99] on select "Select Membership → T - Rex Membership (wtih W end 10% & W day 20)%" at bounding box center [450, 103] width 88 height 9
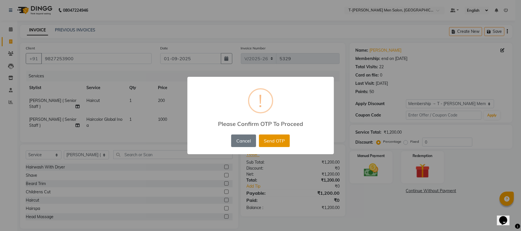
click at [269, 145] on button "Send OTP" at bounding box center [274, 141] width 31 height 13
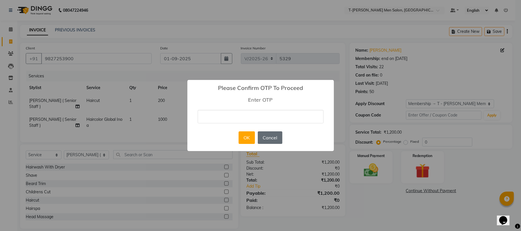
click at [277, 136] on button "Cancel" at bounding box center [270, 138] width 25 height 13
select select "0:"
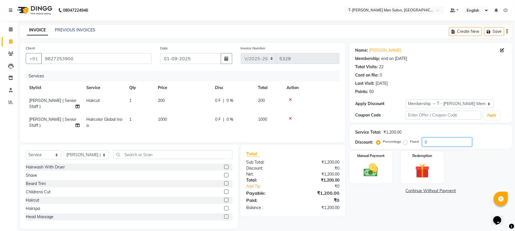
click at [435, 144] on input "0" at bounding box center [447, 142] width 50 height 9
type input "20"
click at [380, 177] on img at bounding box center [371, 170] width 25 height 17
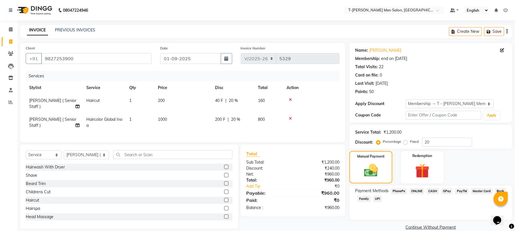
click at [438, 192] on span "CASH" at bounding box center [433, 191] width 12 height 7
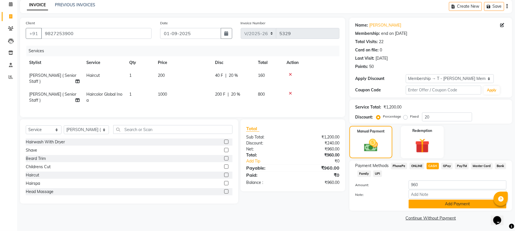
click at [426, 208] on button "Add Payment" at bounding box center [458, 204] width 98 height 9
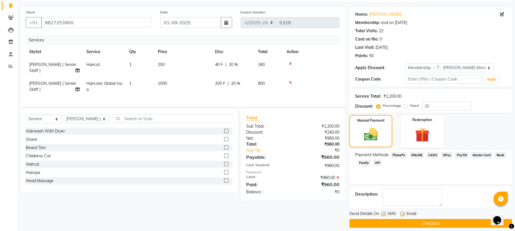
scroll to position [42, 0]
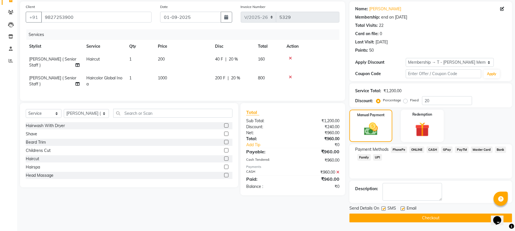
click at [403, 208] on label at bounding box center [403, 209] width 4 height 4
click at [403, 208] on input "checkbox" at bounding box center [403, 209] width 4 height 4
checkbox input "false"
click at [405, 218] on button "Checkout" at bounding box center [430, 218] width 163 height 9
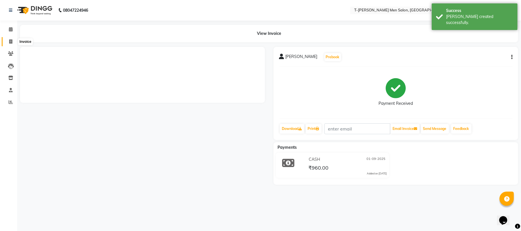
click at [7, 43] on span at bounding box center [11, 42] width 10 height 7
select select "service"
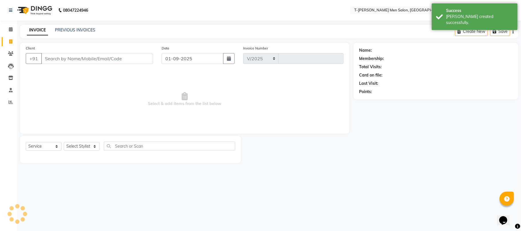
select select "4816"
type input "5330"
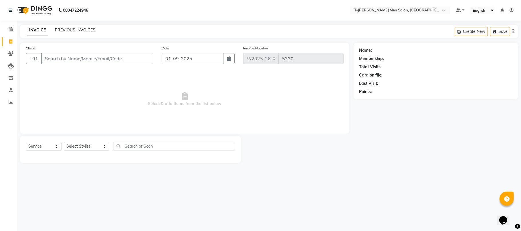
click at [70, 32] on link "PREVIOUS INVOICES" at bounding box center [75, 29] width 40 height 5
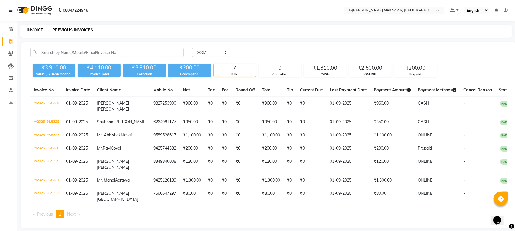
click at [35, 31] on link "INVOICE" at bounding box center [35, 29] width 16 height 5
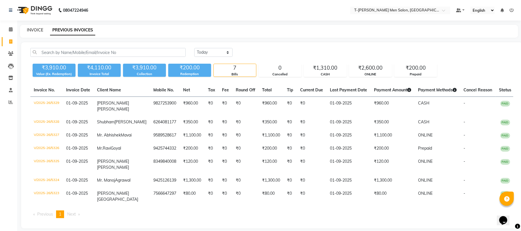
select select "4816"
select select "service"
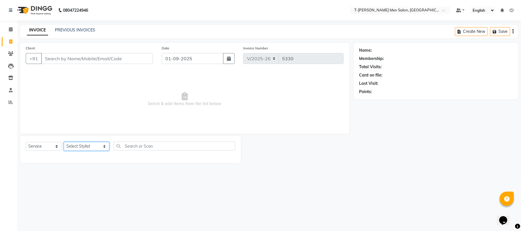
drag, startPoint x: 79, startPoint y: 148, endPoint x: 80, endPoint y: 143, distance: 4.7
click at [79, 148] on select "Select Stylist [PERSON_NAME] (goru) [PERSON_NAME] [PERSON_NAME] ([PERSON_NAME])…" at bounding box center [86, 146] width 45 height 9
select select "29178"
click at [64, 142] on select "Select Stylist [PERSON_NAME] (goru) [PERSON_NAME] [PERSON_NAME] ([PERSON_NAME])…" at bounding box center [86, 146] width 45 height 9
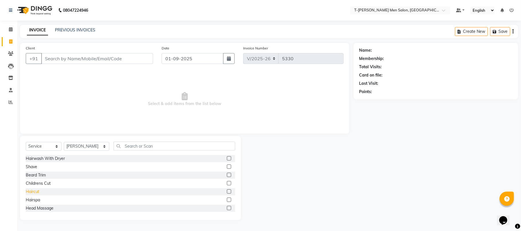
click at [31, 193] on div "Haircut" at bounding box center [32, 192] width 13 height 6
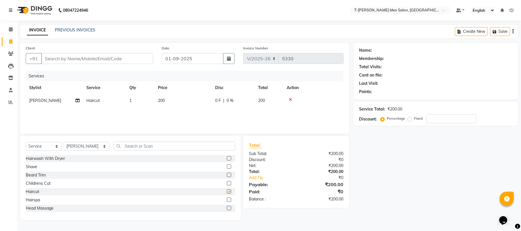
checkbox input "false"
click at [73, 146] on select "Select Stylist [PERSON_NAME] (goru) [PERSON_NAME] [PERSON_NAME] ([PERSON_NAME])…" at bounding box center [86, 146] width 45 height 9
select select "86290"
click at [64, 142] on select "Select Stylist [PERSON_NAME] (goru) [PERSON_NAME] [PERSON_NAME] ([PERSON_NAME])…" at bounding box center [86, 146] width 45 height 9
click at [37, 181] on div "Childrens Cut" at bounding box center [38, 184] width 25 height 6
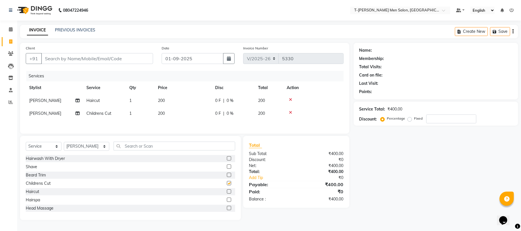
checkbox input "false"
drag, startPoint x: 78, startPoint y: 57, endPoint x: 81, endPoint y: 56, distance: 3.9
click at [81, 56] on input "Client" at bounding box center [97, 58] width 112 height 11
click at [94, 57] on input "Client" at bounding box center [97, 58] width 112 height 11
click at [100, 60] on input "Client" at bounding box center [97, 58] width 112 height 11
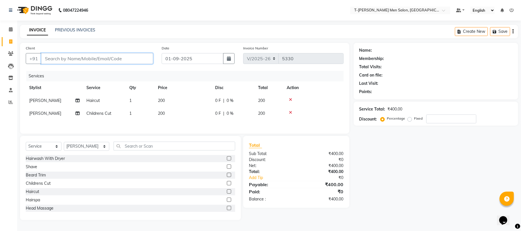
type input "9"
type input "0"
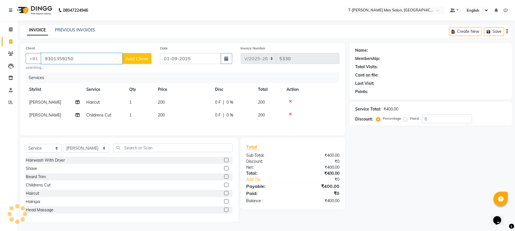
type input "9301359250"
click at [133, 62] on button "Add Client" at bounding box center [136, 58] width 29 height 11
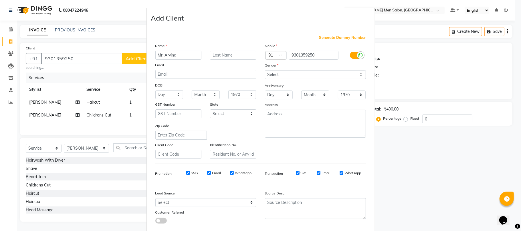
type input "Mr. Arvind"
type input "[PERSON_NAME]"
click at [282, 77] on select "Select Male Female Other Prefer Not To Say" at bounding box center [315, 74] width 101 height 9
select select "male"
click at [265, 70] on select "Select Male Female Other Prefer Not To Say" at bounding box center [315, 74] width 101 height 9
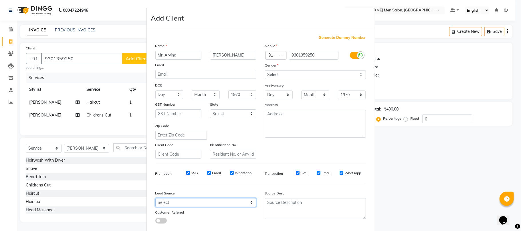
click at [210, 200] on select "Select Walk-in Referral Internet Friend Word of Mouth Advertisement Facebook Ju…" at bounding box center [205, 202] width 101 height 9
select select "32268"
click at [155, 198] on select "Select Walk-in Referral Internet Friend Word of Mouth Advertisement Facebook Ju…" at bounding box center [205, 202] width 101 height 9
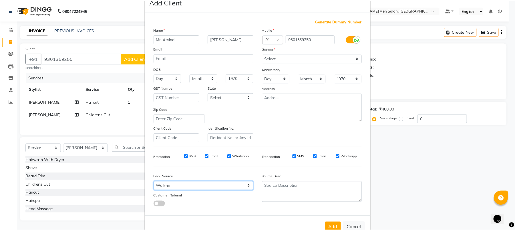
scroll to position [31, 0]
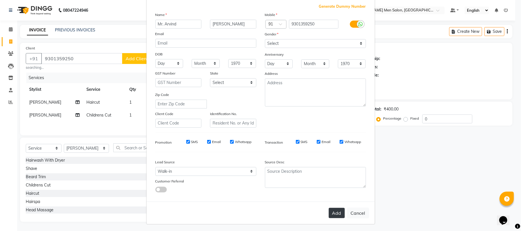
click at [336, 210] on button "Add" at bounding box center [336, 213] width 16 height 10
select select
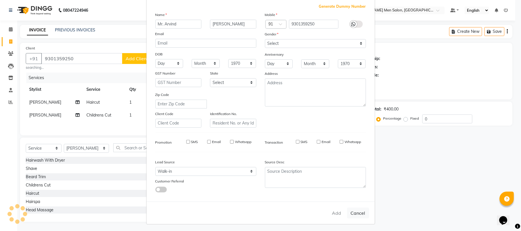
select select
checkbox input "false"
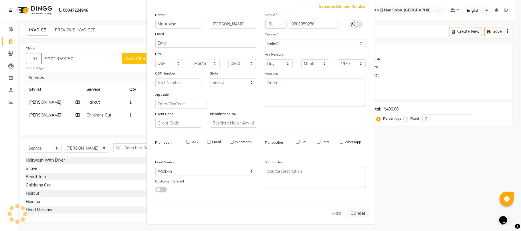
checkbox input "false"
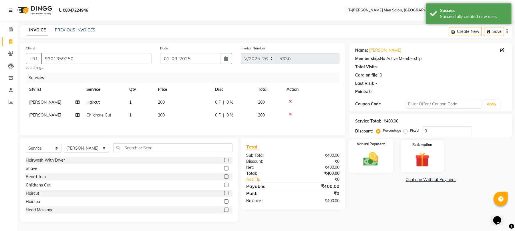
click at [372, 162] on img at bounding box center [371, 159] width 25 height 17
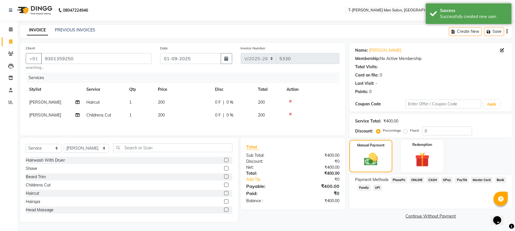
click at [432, 180] on span "CASH" at bounding box center [433, 180] width 12 height 7
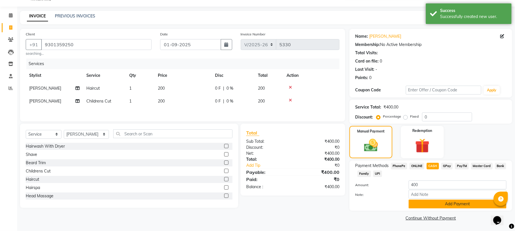
click at [423, 203] on button "Add Payment" at bounding box center [458, 204] width 98 height 9
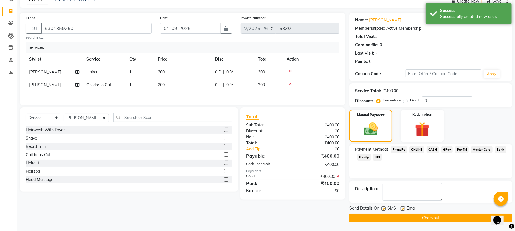
scroll to position [31, 0]
click at [404, 208] on label at bounding box center [403, 209] width 4 height 4
click at [404, 208] on input "checkbox" at bounding box center [403, 209] width 4 height 4
checkbox input "false"
click at [398, 216] on button "Checkout" at bounding box center [430, 218] width 163 height 9
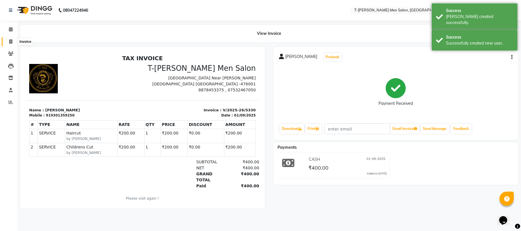
click at [8, 43] on span at bounding box center [11, 42] width 10 height 7
select select "service"
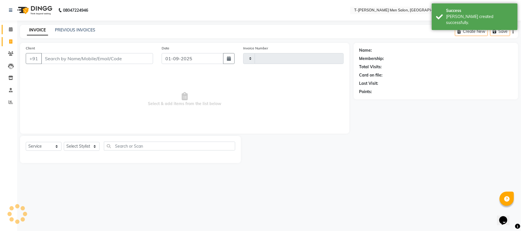
type input "5331"
select select "4816"
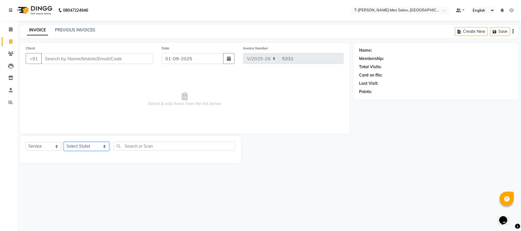
click at [75, 149] on select "Select Stylist [PERSON_NAME] (goru) [PERSON_NAME] [PERSON_NAME] ([PERSON_NAME])…" at bounding box center [86, 146] width 45 height 9
select select "86290"
click at [64, 142] on select "Select Stylist [PERSON_NAME] (goru) [PERSON_NAME] [PERSON_NAME] ([PERSON_NAME])…" at bounding box center [86, 146] width 45 height 9
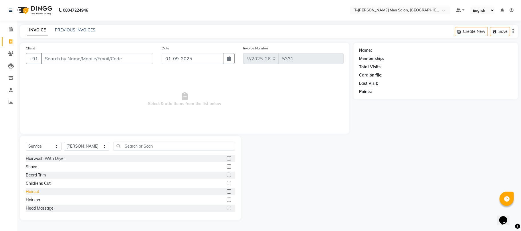
click at [33, 194] on div "Haircut" at bounding box center [32, 192] width 13 height 6
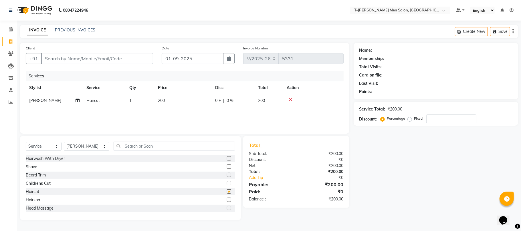
checkbox input "false"
click at [70, 59] on input "Client" at bounding box center [97, 58] width 112 height 11
click at [72, 57] on input "Client" at bounding box center [97, 58] width 112 height 11
type input "s"
type input "0"
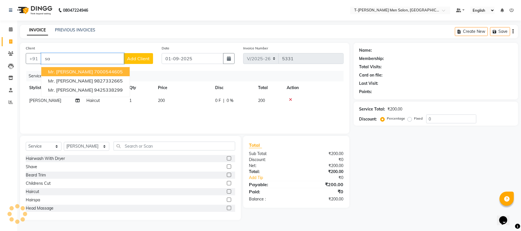
type input "s"
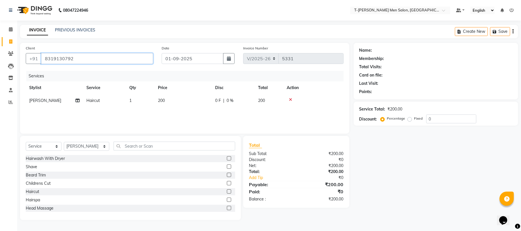
type input "8319130792"
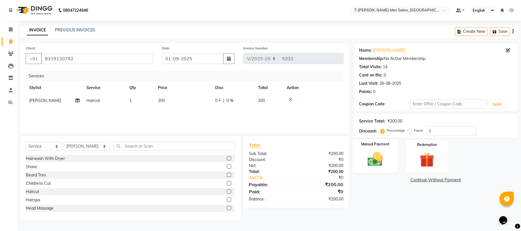
click at [380, 157] on img at bounding box center [375, 160] width 25 height 18
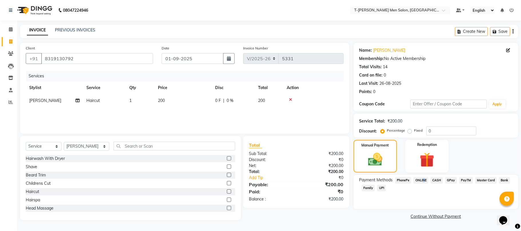
click at [422, 178] on span "ONLINE" at bounding box center [420, 180] width 15 height 7
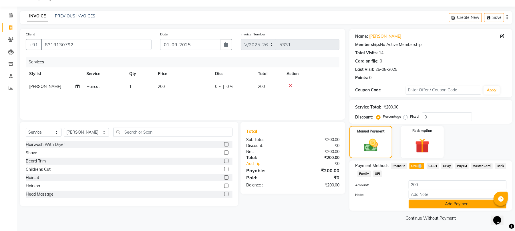
click at [422, 206] on button "Add Payment" at bounding box center [458, 204] width 98 height 9
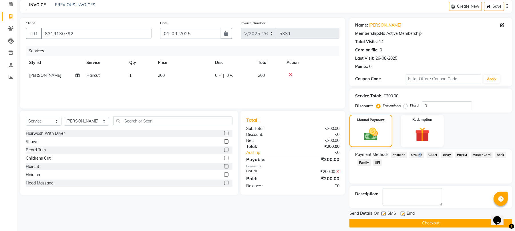
scroll to position [31, 0]
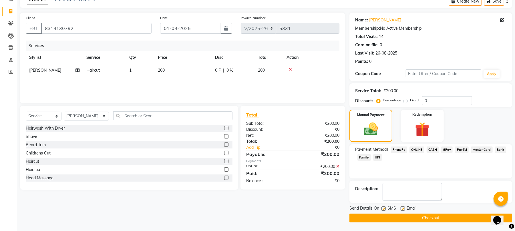
click at [404, 209] on label at bounding box center [403, 209] width 4 height 4
click at [404, 209] on input "checkbox" at bounding box center [403, 209] width 4 height 4
checkbox input "false"
click at [392, 218] on button "Checkout" at bounding box center [430, 218] width 163 height 9
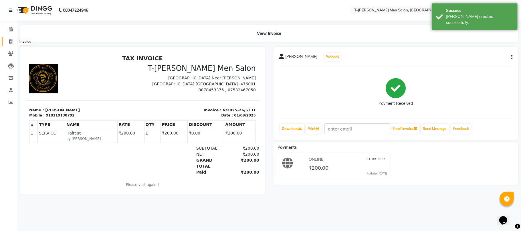
click at [11, 40] on icon at bounding box center [10, 41] width 3 height 4
select select "4816"
select select "service"
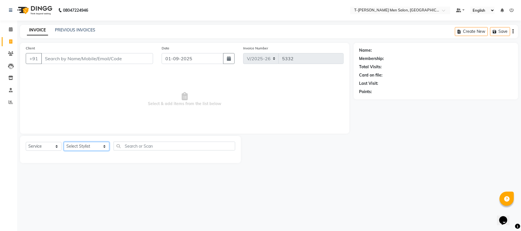
click at [78, 145] on select "Select Stylist [PERSON_NAME] (goru) [PERSON_NAME] [PERSON_NAME] ([PERSON_NAME])…" at bounding box center [86, 146] width 45 height 9
select select "80929"
click at [64, 142] on select "Select Stylist [PERSON_NAME] (goru) [PERSON_NAME] [PERSON_NAME] ([PERSON_NAME])…" at bounding box center [86, 146] width 45 height 9
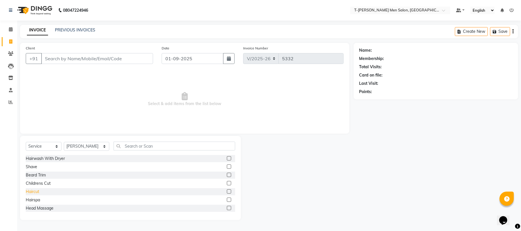
click at [32, 189] on div "Haircut" at bounding box center [32, 192] width 13 height 6
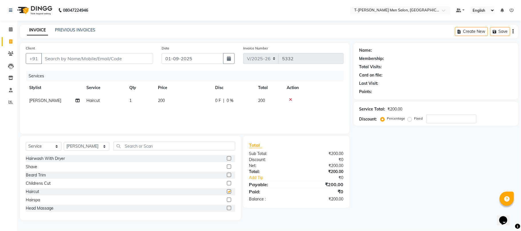
checkbox input "false"
click at [124, 59] on input "Client" at bounding box center [97, 58] width 112 height 11
click at [35, 176] on div "Beard Trim" at bounding box center [36, 175] width 20 height 6
checkbox input "false"
click at [115, 60] on input "Client" at bounding box center [97, 58] width 112 height 11
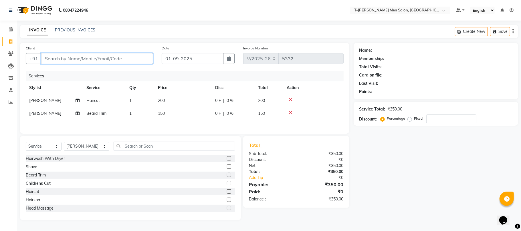
type input "6"
type input "0"
type input "6263977232"
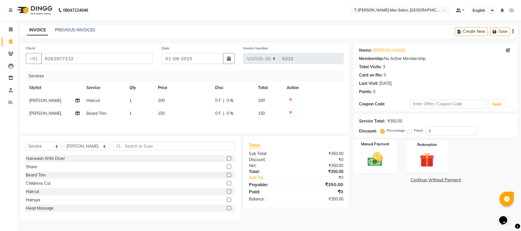
click at [383, 154] on img at bounding box center [375, 160] width 25 height 18
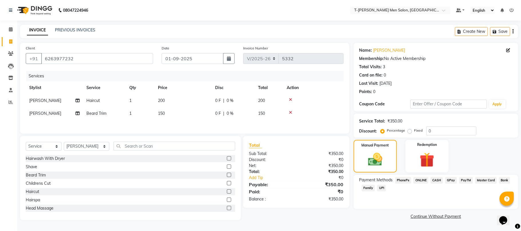
click at [421, 181] on span "ONLINE" at bounding box center [420, 180] width 15 height 7
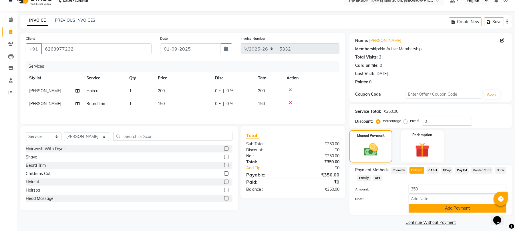
scroll to position [14, 0]
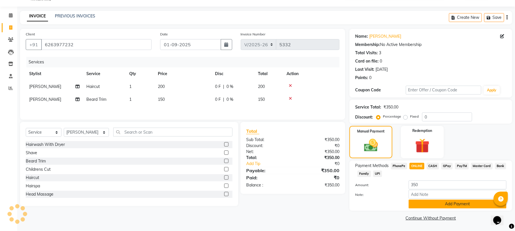
click at [425, 207] on button "Add Payment" at bounding box center [458, 204] width 98 height 9
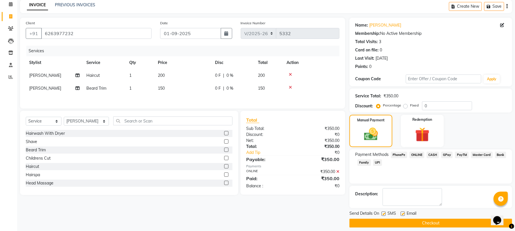
scroll to position [31, 0]
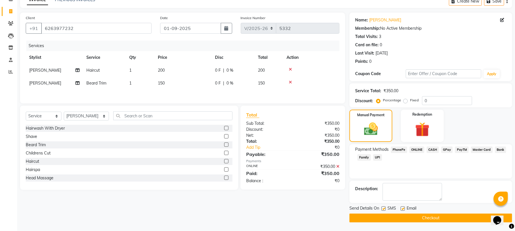
click at [403, 207] on label at bounding box center [403, 209] width 4 height 4
click at [403, 207] on input "checkbox" at bounding box center [403, 209] width 4 height 4
checkbox input "false"
click at [398, 216] on button "Checkout" at bounding box center [430, 218] width 163 height 9
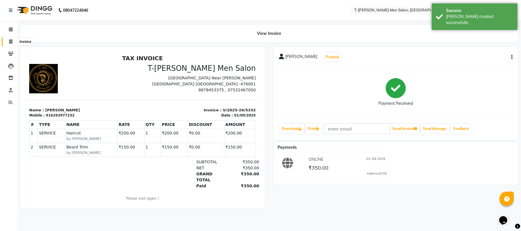
click at [11, 43] on icon at bounding box center [10, 41] width 3 height 4
select select "service"
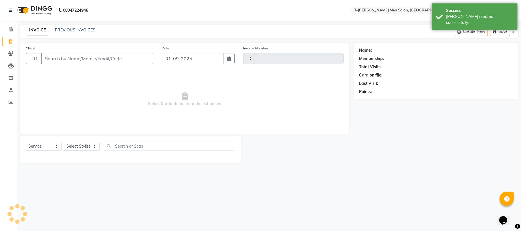
type input "5333"
select select "4816"
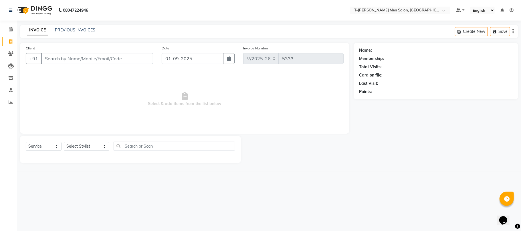
click at [77, 140] on div "Select Service Product Membership Package Voucher Prepaid Gift Card Select Styl…" at bounding box center [130, 149] width 221 height 27
click at [77, 148] on select "Select Stylist [PERSON_NAME] (goru) [PERSON_NAME] [PERSON_NAME] ([PERSON_NAME])…" at bounding box center [86, 146] width 45 height 9
select select "80929"
click at [64, 142] on select "Select Stylist [PERSON_NAME] (goru) [PERSON_NAME] [PERSON_NAME] ([PERSON_NAME])…" at bounding box center [86, 146] width 45 height 9
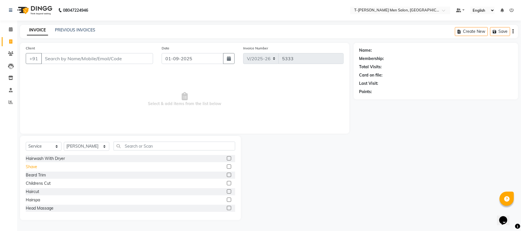
click at [32, 167] on div "Shave" at bounding box center [31, 167] width 11 height 6
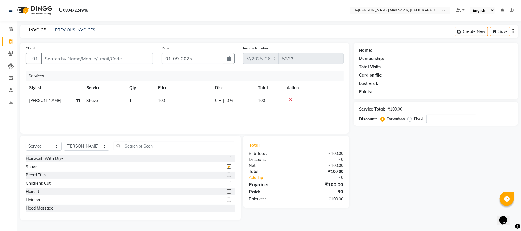
checkbox input "false"
click at [98, 62] on input "Client" at bounding box center [97, 58] width 112 height 11
type input "9"
type input "0"
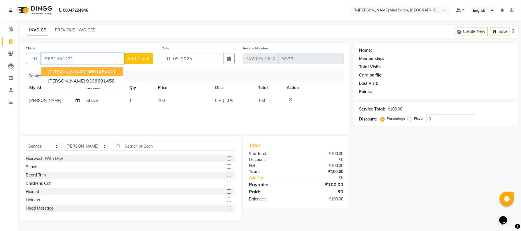
type input "9691454421"
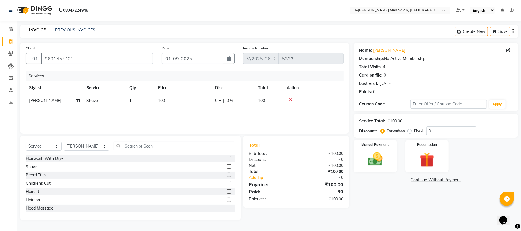
click at [118, 46] on div "Client +91 9691454421" at bounding box center [89, 56] width 136 height 23
click at [374, 161] on img at bounding box center [375, 160] width 25 height 18
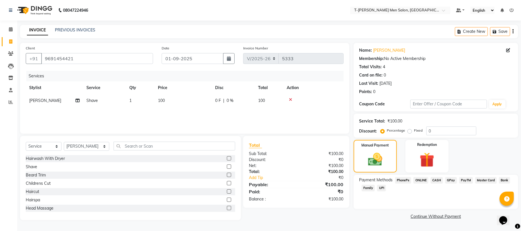
click at [424, 181] on span "ONLINE" at bounding box center [420, 180] width 15 height 7
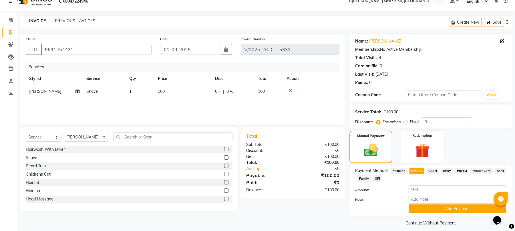
scroll to position [14, 0]
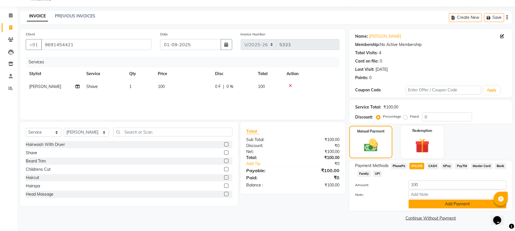
click at [429, 206] on button "Add Payment" at bounding box center [458, 204] width 98 height 9
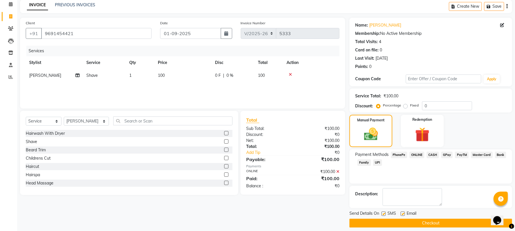
scroll to position [31, 0]
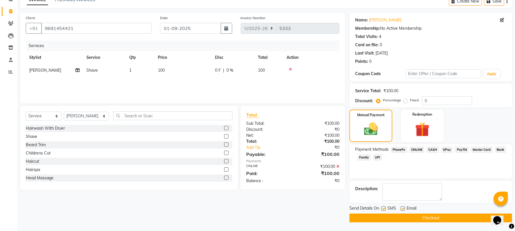
click at [405, 209] on div "Email" at bounding box center [411, 209] width 20 height 7
click at [403, 211] on div at bounding box center [403, 210] width 4 height 6
click at [403, 208] on label at bounding box center [403, 209] width 4 height 4
click at [403, 208] on input "checkbox" at bounding box center [403, 209] width 4 height 4
checkbox input "false"
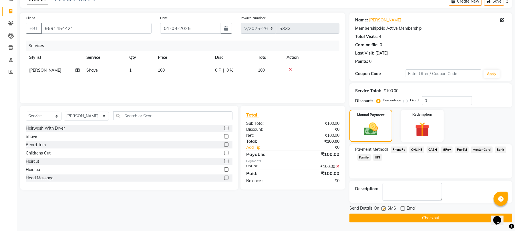
click at [404, 218] on button "Checkout" at bounding box center [430, 218] width 163 height 9
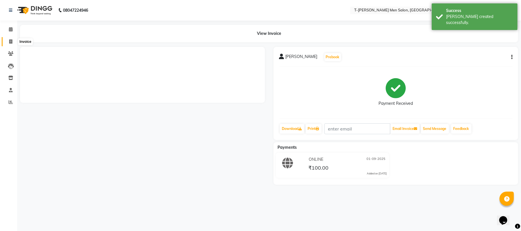
click at [10, 41] on icon at bounding box center [10, 41] width 3 height 4
select select "service"
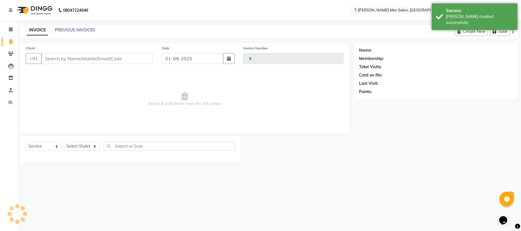
type input "5334"
select select "4816"
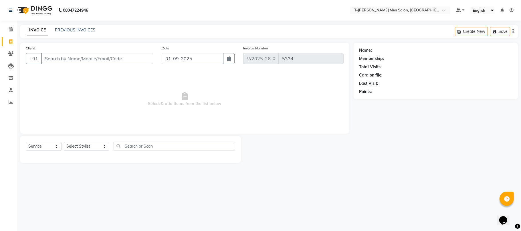
click at [74, 151] on div "Select Service Product Membership Package Voucher Prepaid Gift Card Select Styl…" at bounding box center [130, 148] width 209 height 13
click at [79, 146] on select "Select Stylist [PERSON_NAME] (goru) [PERSON_NAME] [PERSON_NAME] ([PERSON_NAME])…" at bounding box center [86, 146] width 45 height 9
select select "29432"
click at [64, 142] on select "Select Stylist [PERSON_NAME] (goru) [PERSON_NAME] [PERSON_NAME] ([PERSON_NAME])…" at bounding box center [86, 146] width 45 height 9
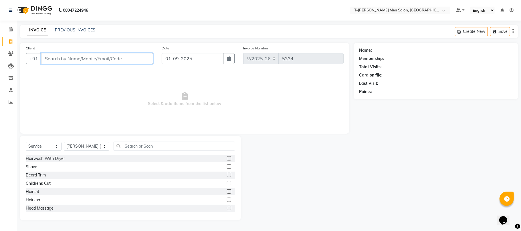
click at [95, 55] on input "Client" at bounding box center [97, 58] width 112 height 11
click at [31, 190] on div "Haircut" at bounding box center [32, 192] width 13 height 6
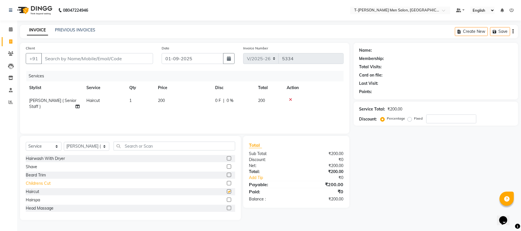
checkbox input "false"
drag, startPoint x: 34, startPoint y: 176, endPoint x: 51, endPoint y: 149, distance: 32.1
click at [34, 176] on div "Beard Trim" at bounding box center [36, 175] width 20 height 6
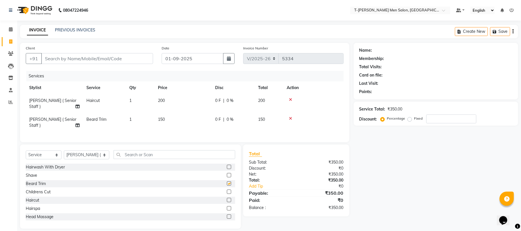
checkbox input "false"
click at [84, 61] on input "Client" at bounding box center [97, 58] width 112 height 11
click at [290, 99] on icon at bounding box center [290, 100] width 3 height 4
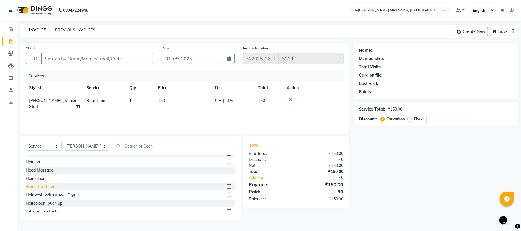
click at [36, 187] on div "Haircut with wash" at bounding box center [43, 187] width 34 height 6
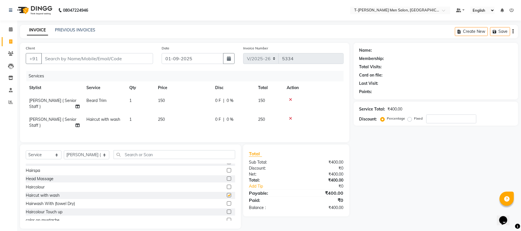
checkbox input "false"
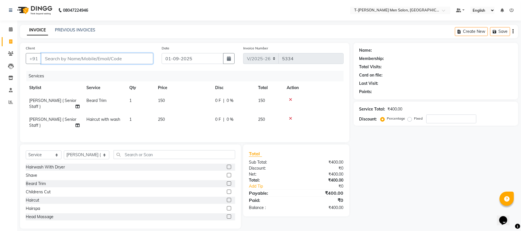
click at [81, 57] on input "Client" at bounding box center [97, 58] width 112 height 11
type input "7"
type input "0"
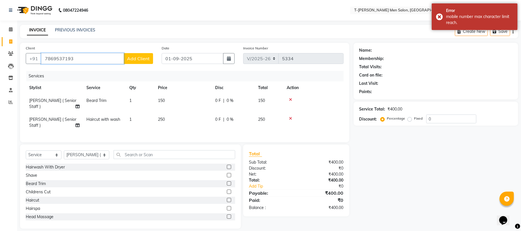
type input "7869537193"
click at [149, 59] on span "Add Client" at bounding box center [138, 59] width 23 height 6
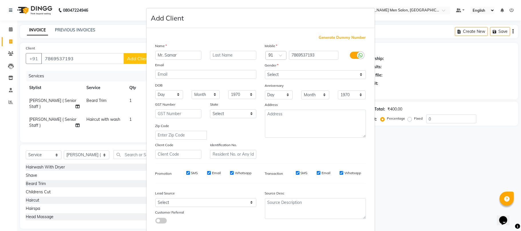
type input "Mr. Samar"
type input "[PERSON_NAME]"
click at [293, 77] on select "Select Male Female Other Prefer Not To Say" at bounding box center [315, 74] width 101 height 9
select select "male"
click at [265, 70] on select "Select Male Female Other Prefer Not To Say" at bounding box center [315, 74] width 101 height 9
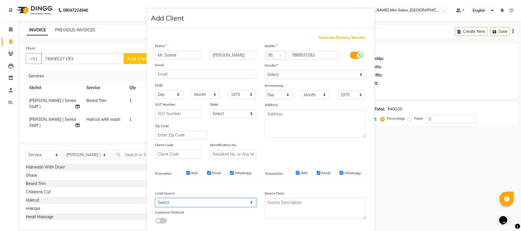
click at [180, 204] on select "Select Walk-in Referral Internet Friend Word of Mouth Advertisement Facebook Ju…" at bounding box center [205, 202] width 101 height 9
select select "32268"
click at [155, 198] on select "Select Walk-in Referral Internet Friend Word of Mouth Advertisement Facebook Ju…" at bounding box center [205, 202] width 101 height 9
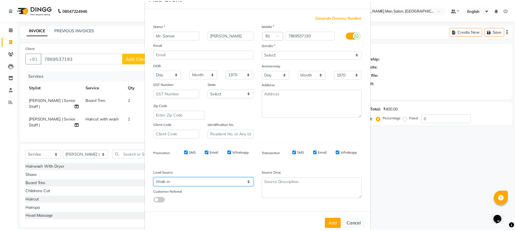
scroll to position [31, 0]
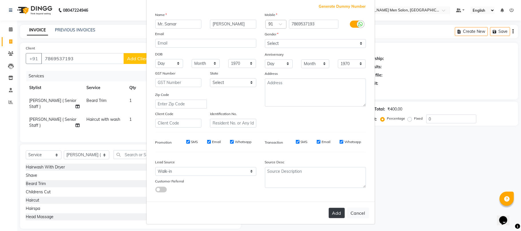
click at [337, 213] on button "Add" at bounding box center [336, 213] width 16 height 10
select select
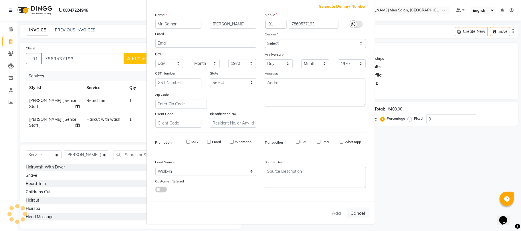
select select
checkbox input "false"
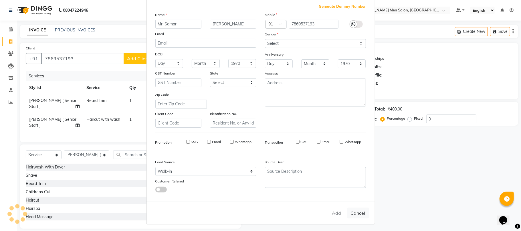
checkbox input "false"
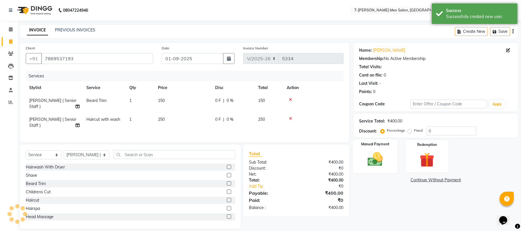
click at [380, 156] on img at bounding box center [375, 160] width 25 height 18
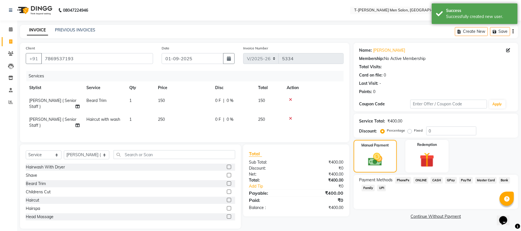
click at [414, 177] on div "Payment Methods PhonePe ONLINE CASH GPay PayTM Master Card Bank Family UPI" at bounding box center [435, 192] width 164 height 34
click at [421, 182] on span "ONLINE" at bounding box center [420, 180] width 15 height 7
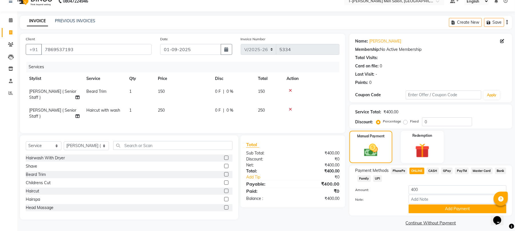
scroll to position [14, 0]
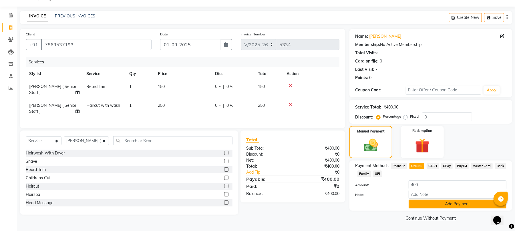
click at [426, 202] on button "Add Payment" at bounding box center [458, 204] width 98 height 9
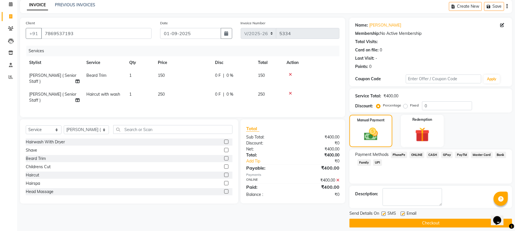
scroll to position [31, 0]
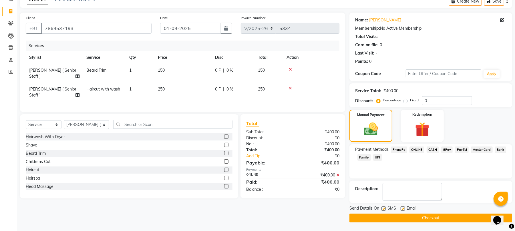
click at [403, 210] on label at bounding box center [403, 209] width 4 height 4
click at [403, 210] on input "checkbox" at bounding box center [403, 209] width 4 height 4
checkbox input "false"
click at [395, 220] on button "Checkout" at bounding box center [430, 218] width 163 height 9
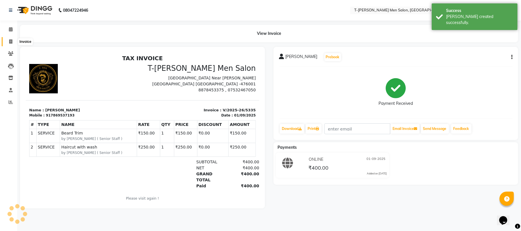
click at [12, 40] on icon at bounding box center [10, 41] width 3 height 4
select select "service"
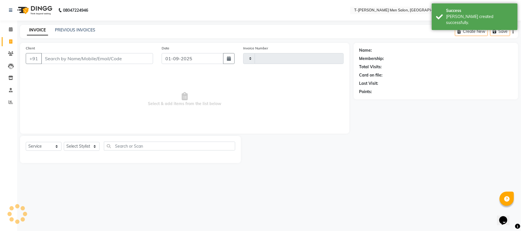
type input "5336"
select select "4816"
click at [73, 148] on select "Select Stylist" at bounding box center [82, 146] width 36 height 9
select select "29432"
click at [64, 142] on select "Select Stylist [PERSON_NAME] (goru) [PERSON_NAME] [PERSON_NAME] ([PERSON_NAME])…" at bounding box center [86, 146] width 45 height 9
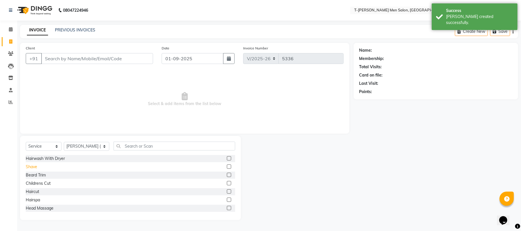
click at [36, 165] on div "Shave" at bounding box center [31, 167] width 11 height 6
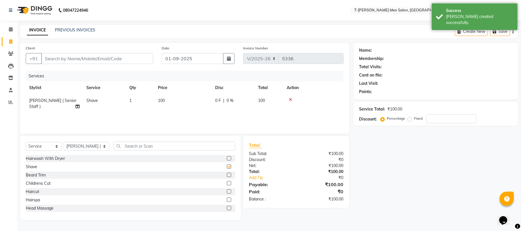
checkbox input "false"
click at [75, 59] on input "Client" at bounding box center [97, 58] width 112 height 11
type input "p"
type input "0"
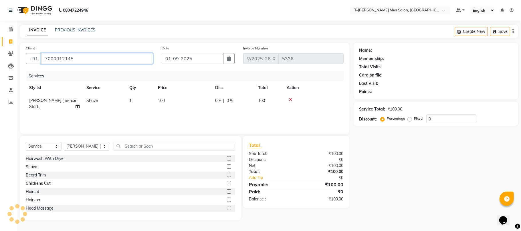
type input "7000012145"
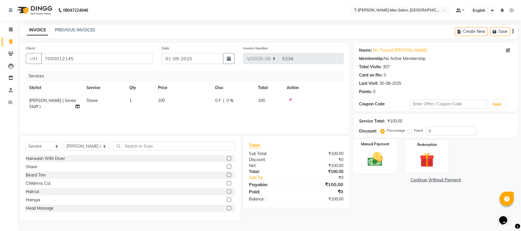
drag, startPoint x: 376, startPoint y: 162, endPoint x: 389, endPoint y: 174, distance: 18.4
click at [376, 161] on img at bounding box center [375, 159] width 24 height 17
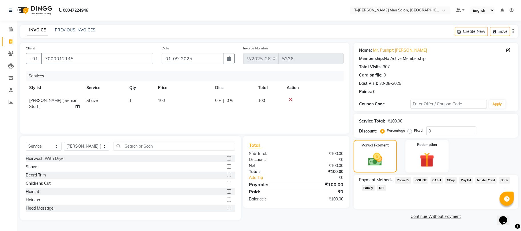
click at [436, 181] on span "CASH" at bounding box center [436, 180] width 12 height 7
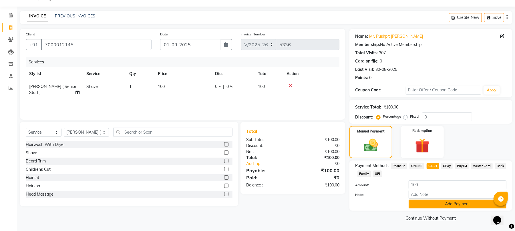
click at [418, 202] on button "Add Payment" at bounding box center [458, 204] width 98 height 9
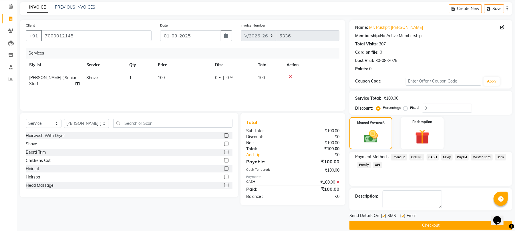
scroll to position [31, 0]
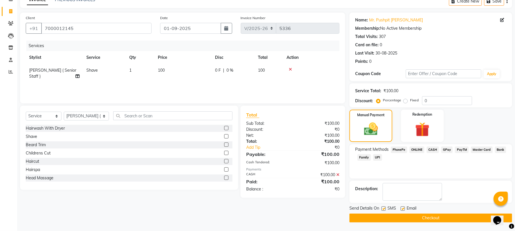
click at [403, 210] on label at bounding box center [403, 209] width 4 height 4
click at [403, 210] on input "checkbox" at bounding box center [403, 209] width 4 height 4
checkbox input "false"
click at [382, 211] on div at bounding box center [383, 210] width 4 height 6
click at [384, 208] on label at bounding box center [383, 209] width 4 height 4
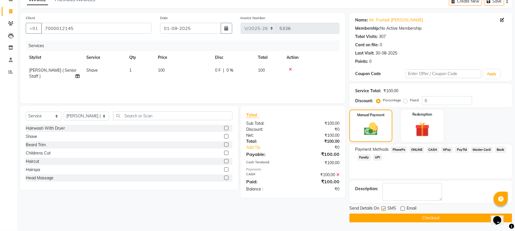
click at [384, 208] on input "checkbox" at bounding box center [383, 209] width 4 height 4
checkbox input "false"
click at [381, 218] on button "Checkout" at bounding box center [430, 218] width 163 height 9
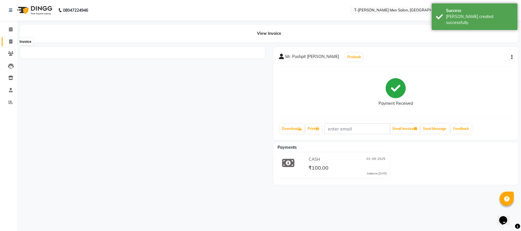
click at [10, 42] on icon at bounding box center [10, 41] width 3 height 4
select select "service"
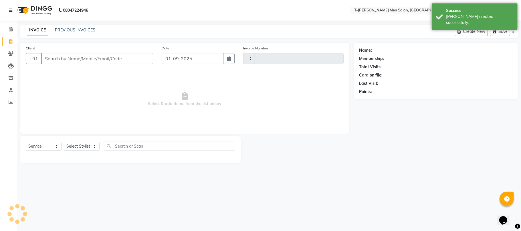
type input "5337"
select select "4816"
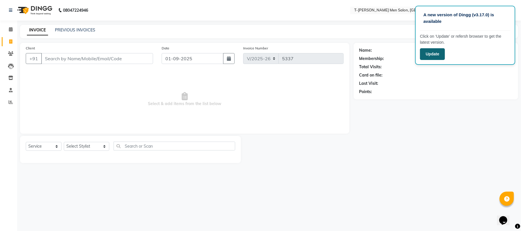
click at [441, 54] on button "Update" at bounding box center [432, 54] width 25 height 12
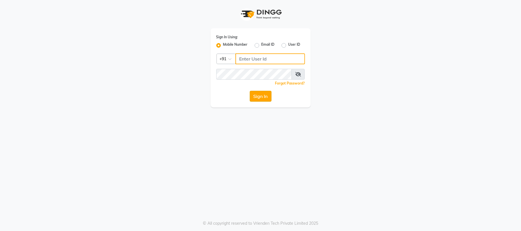
type input "8878453375"
drag, startPoint x: 264, startPoint y: 95, endPoint x: 253, endPoint y: 88, distance: 12.7
click at [263, 95] on button "Sign In" at bounding box center [261, 96] width 22 height 11
click at [250, 96] on button "Sign In" at bounding box center [261, 96] width 22 height 11
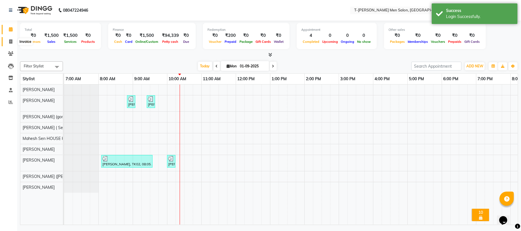
click at [9, 43] on icon at bounding box center [10, 41] width 3 height 4
select select "service"
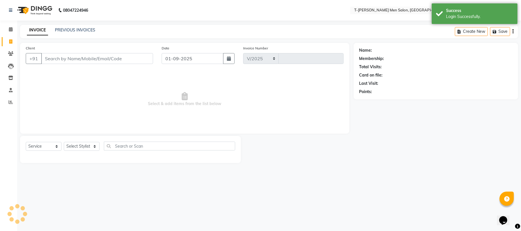
select select "4816"
type input "5327"
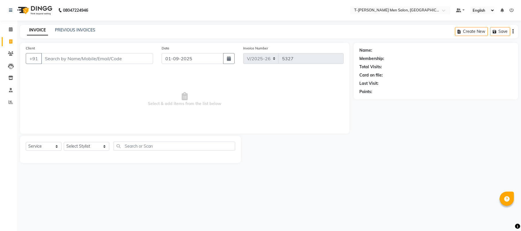
select select "4816"
select select "service"
type input "8269730970"
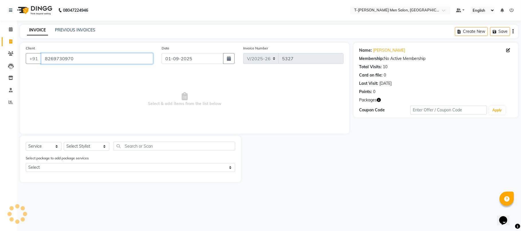
drag, startPoint x: 85, startPoint y: 61, endPoint x: 45, endPoint y: 59, distance: 40.6
click at [45, 59] on input "8269730970" at bounding box center [97, 58] width 112 height 11
click at [97, 182] on main "INVOICE PREVIOUS INVOICES Create New Save Client +91 8269730970 Date 01-09-2025…" at bounding box center [268, 108] width 503 height 166
click at [72, 146] on select "Select Stylist [PERSON_NAME] (goru) [PERSON_NAME] [PERSON_NAME] ([PERSON_NAME])…" at bounding box center [86, 146] width 45 height 9
select select "80929"
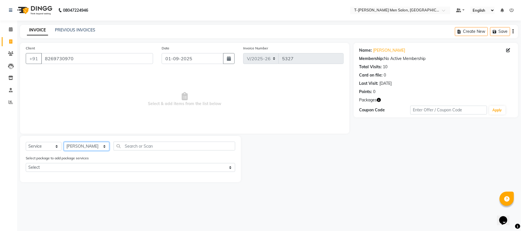
click at [64, 142] on select "Select Stylist [PERSON_NAME] (goru) [PERSON_NAME] [PERSON_NAME] ([PERSON_NAME])…" at bounding box center [86, 146] width 45 height 9
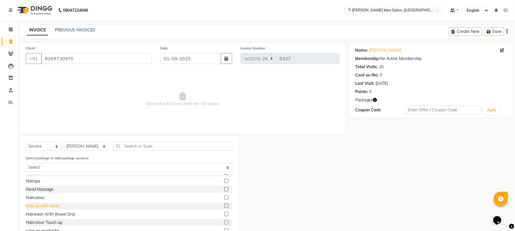
click at [37, 207] on div "Haircut with wash" at bounding box center [43, 206] width 34 height 6
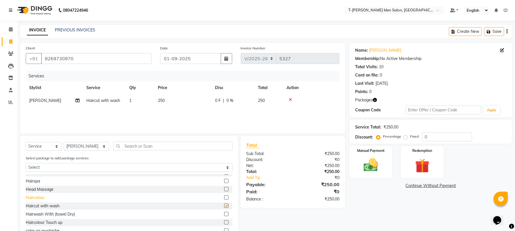
checkbox input "false"
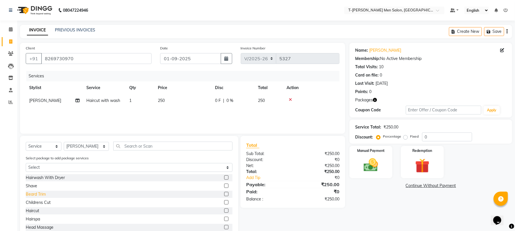
click at [31, 194] on div "Beard Trim" at bounding box center [36, 195] width 20 height 6
checkbox input "false"
click at [373, 160] on img at bounding box center [371, 165] width 25 height 17
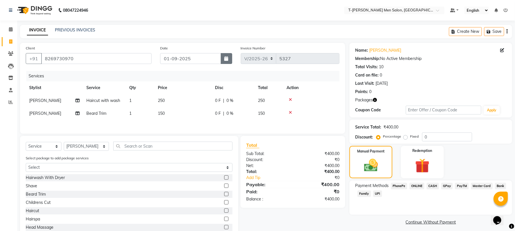
click at [224, 61] on button "button" at bounding box center [226, 58] width 11 height 11
select select "9"
select select "2025"
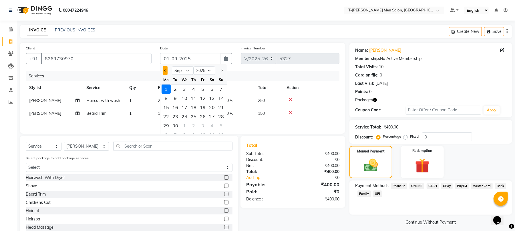
click at [163, 74] on button "Previous month" at bounding box center [165, 70] width 5 height 9
select select "8"
click at [220, 124] on div "31" at bounding box center [220, 125] width 9 height 9
type input "31-08-2025"
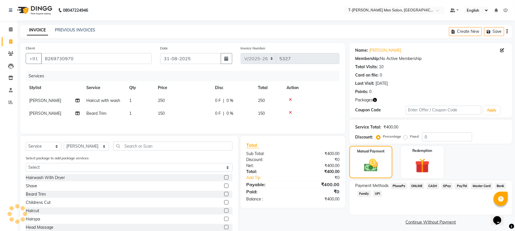
type input "5334"
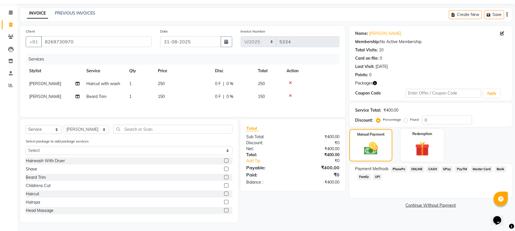
click at [418, 171] on div "ONLINE" at bounding box center [415, 170] width 17 height 8
click at [415, 166] on span "ONLINE" at bounding box center [416, 169] width 15 height 7
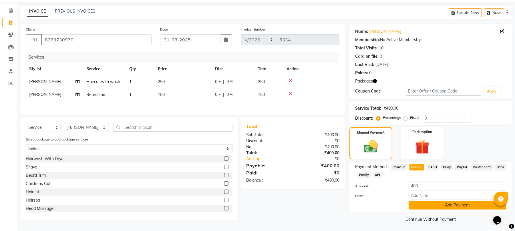
drag, startPoint x: 415, startPoint y: 205, endPoint x: 406, endPoint y: 174, distance: 32.3
click at [415, 205] on button "Add Payment" at bounding box center [458, 205] width 98 height 9
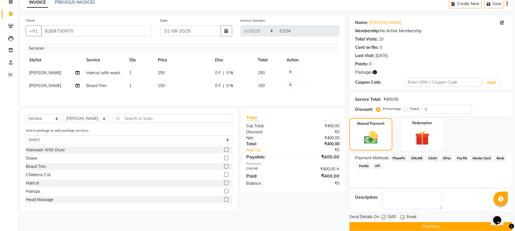
scroll to position [37, 0]
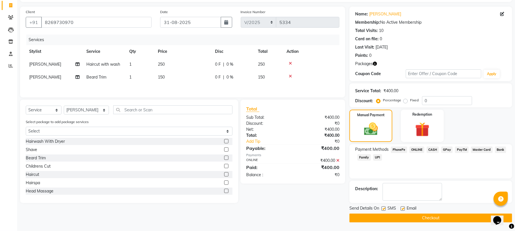
click at [404, 210] on label at bounding box center [403, 209] width 4 height 4
click at [404, 210] on input "checkbox" at bounding box center [403, 209] width 4 height 4
checkbox input "false"
click at [383, 209] on label at bounding box center [383, 209] width 4 height 4
click at [383, 209] on input "checkbox" at bounding box center [383, 209] width 4 height 4
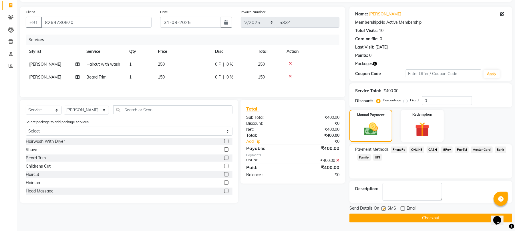
checkbox input "false"
click at [384, 216] on button "Checkout" at bounding box center [430, 218] width 163 height 9
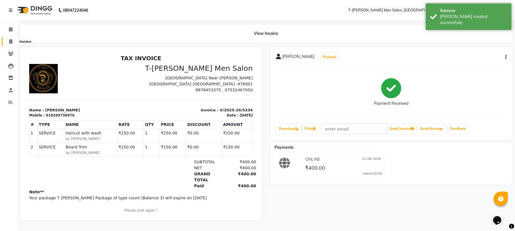
click at [9, 39] on span at bounding box center [11, 42] width 10 height 7
select select "service"
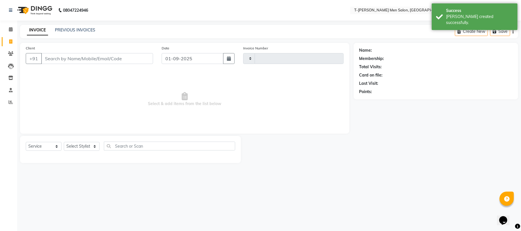
type input "5335"
select select "4816"
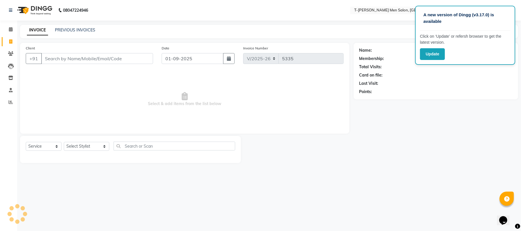
drag, startPoint x: 437, startPoint y: 54, endPoint x: 234, endPoint y: 1, distance: 210.6
click at [436, 54] on button "Update" at bounding box center [432, 54] width 25 height 12
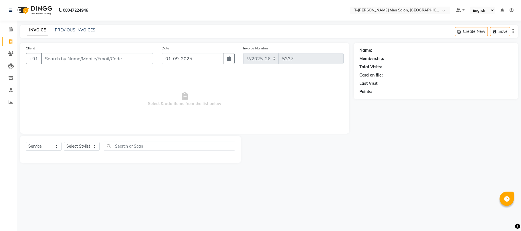
select select "4816"
select select "service"
select select "4816"
select select "service"
click at [77, 143] on select "Select Stylist" at bounding box center [82, 146] width 36 height 9
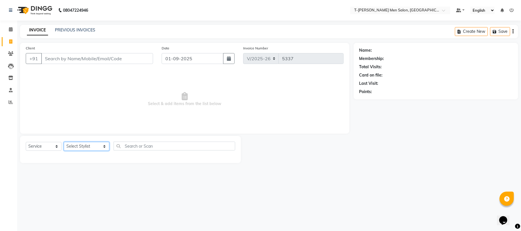
click at [72, 149] on select "Select Stylist [PERSON_NAME] (goru) [PERSON_NAME] [PERSON_NAME] ([PERSON_NAME])…" at bounding box center [86, 146] width 45 height 9
select select "29181"
click at [64, 142] on select "Select Stylist [PERSON_NAME] (goru) [PERSON_NAME] [PERSON_NAME] ([PERSON_NAME])…" at bounding box center [86, 146] width 45 height 9
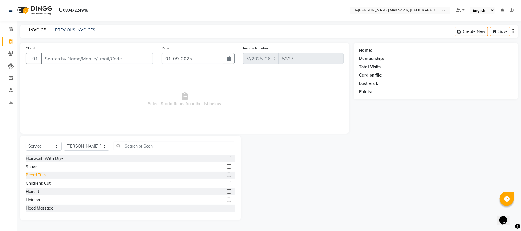
click at [34, 177] on div "Beard Trim" at bounding box center [36, 175] width 20 height 6
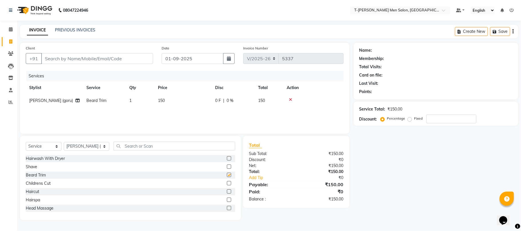
checkbox input "false"
click at [79, 56] on input "Client" at bounding box center [97, 58] width 112 height 11
type input "p"
type input "0"
type input "7024546550"
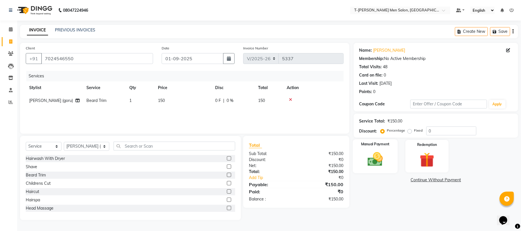
click at [373, 164] on img at bounding box center [375, 160] width 25 height 18
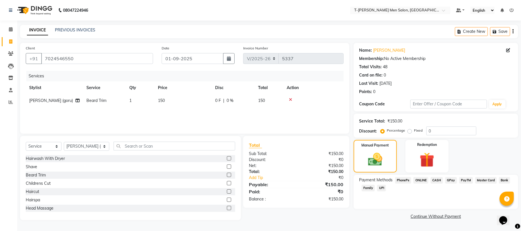
drag, startPoint x: 419, startPoint y: 183, endPoint x: 414, endPoint y: 182, distance: 4.7
click at [418, 183] on span "ONLINE" at bounding box center [420, 180] width 15 height 7
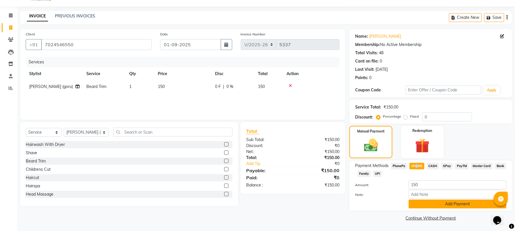
click at [424, 204] on button "Add Payment" at bounding box center [458, 204] width 98 height 9
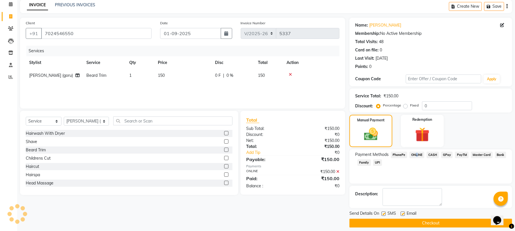
scroll to position [31, 0]
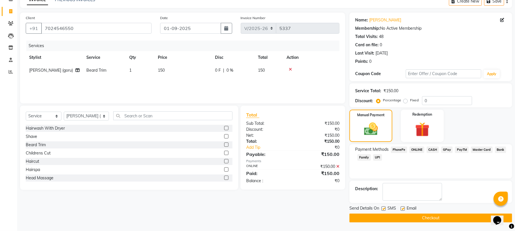
click at [401, 210] on label at bounding box center [403, 209] width 4 height 4
click at [401, 210] on input "checkbox" at bounding box center [403, 209] width 4 height 4
checkbox input "false"
click at [413, 219] on button "Checkout" at bounding box center [430, 218] width 163 height 9
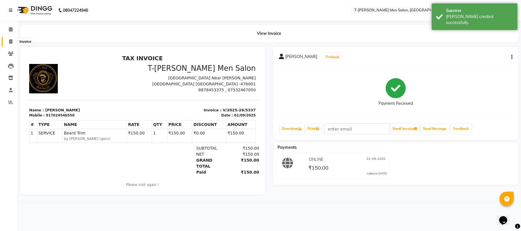
click at [9, 43] on icon at bounding box center [10, 41] width 3 height 4
select select "service"
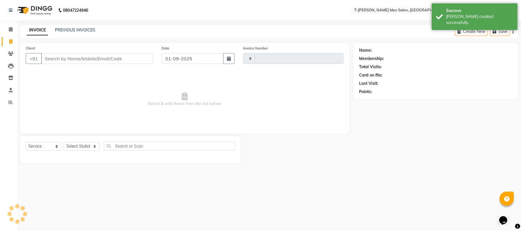
type input "5338"
select select "4816"
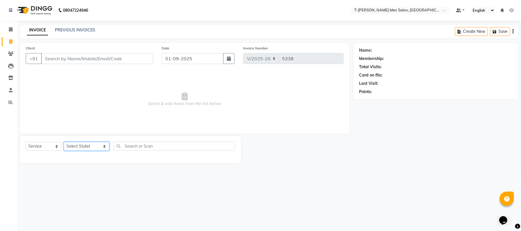
click at [76, 147] on select "Select Stylist [PERSON_NAME] (goru) [PERSON_NAME] [PERSON_NAME] ([PERSON_NAME])…" at bounding box center [86, 146] width 45 height 9
select select "29181"
click at [64, 142] on select "Select Stylist [PERSON_NAME] (goru) [PERSON_NAME] [PERSON_NAME] ([PERSON_NAME])…" at bounding box center [86, 146] width 45 height 9
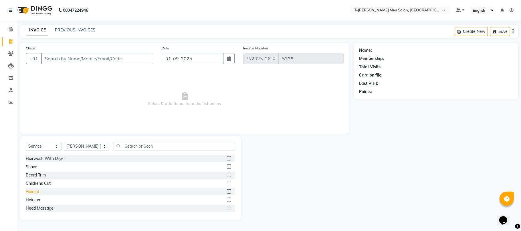
click at [31, 192] on div "Haircut" at bounding box center [32, 192] width 13 height 6
checkbox input "false"
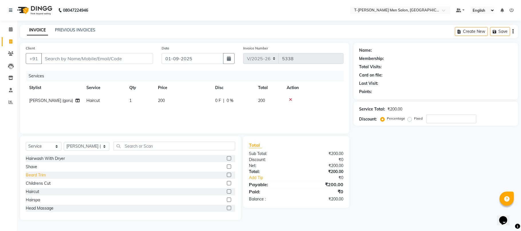
click at [32, 175] on div "Beard Trim" at bounding box center [36, 175] width 20 height 6
checkbox input "false"
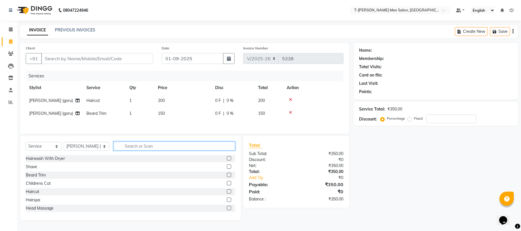
click at [154, 149] on input "text" at bounding box center [174, 146] width 122 height 9
type input "inoa"
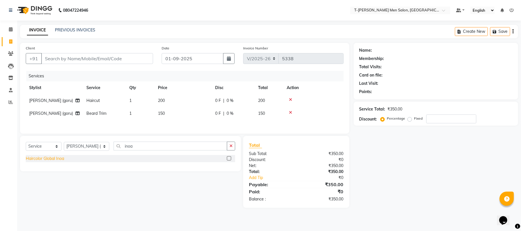
click at [47, 162] on div "Haircolor Global Inoa" at bounding box center [45, 159] width 38 height 6
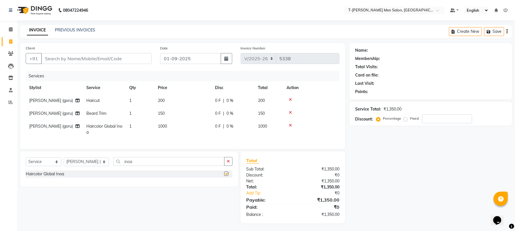
checkbox input "false"
click at [227, 164] on button "button" at bounding box center [228, 161] width 8 height 9
click at [99, 57] on input "Client" at bounding box center [96, 58] width 110 height 11
click at [134, 56] on input "Client" at bounding box center [96, 58] width 110 height 11
type input "s"
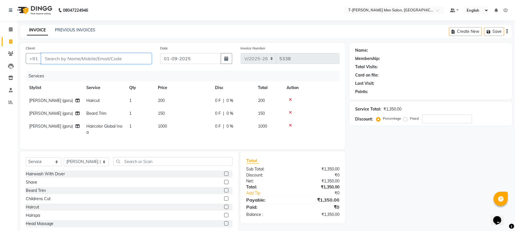
type input "0"
type input "8982522184"
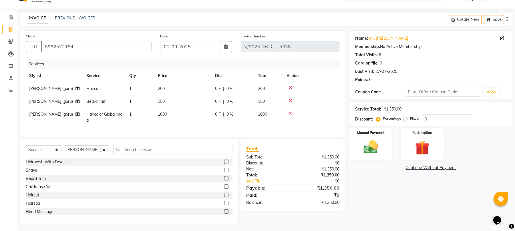
scroll to position [19, 0]
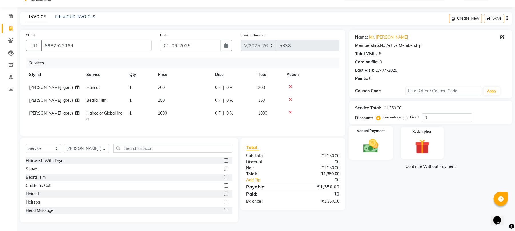
click at [368, 141] on img at bounding box center [371, 146] width 25 height 17
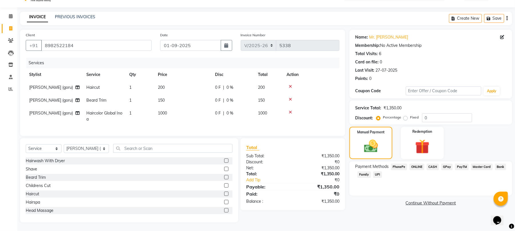
click at [421, 164] on span "ONLINE" at bounding box center [416, 167] width 15 height 7
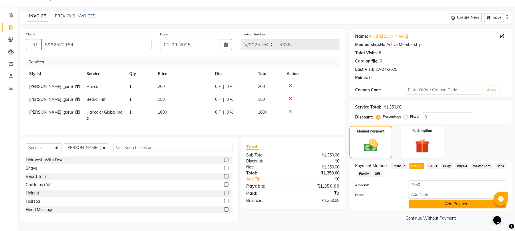
click at [419, 200] on button "Add Payment" at bounding box center [458, 204] width 98 height 9
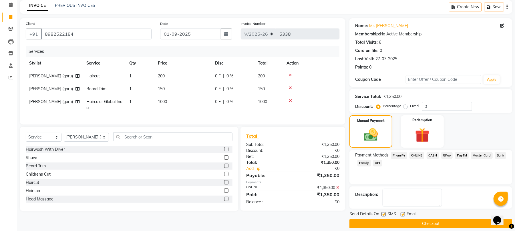
scroll to position [31, 0]
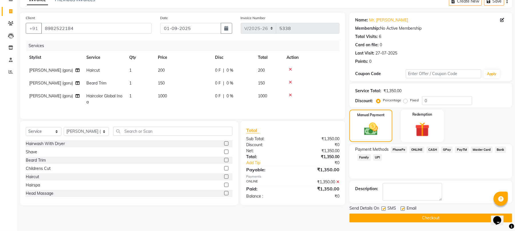
click at [404, 210] on label at bounding box center [403, 209] width 4 height 4
click at [404, 210] on input "checkbox" at bounding box center [403, 209] width 4 height 4
checkbox input "false"
click at [437, 220] on button "Checkout" at bounding box center [430, 218] width 163 height 9
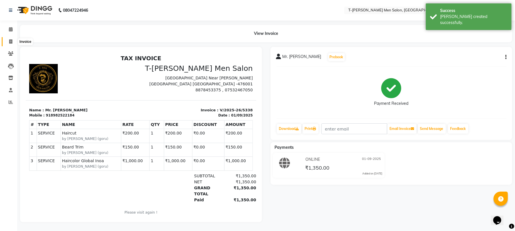
click at [11, 41] on icon at bounding box center [10, 41] width 3 height 4
select select "service"
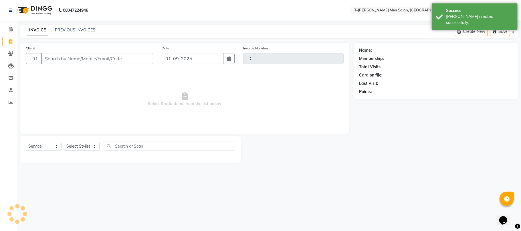
type input "5339"
select select "4816"
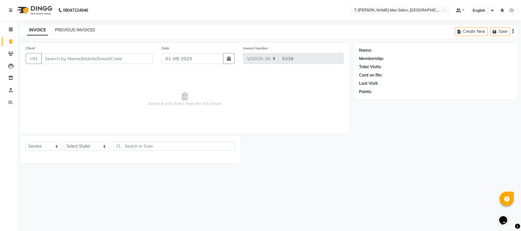
click at [85, 29] on link "PREVIOUS INVOICES" at bounding box center [75, 29] width 40 height 5
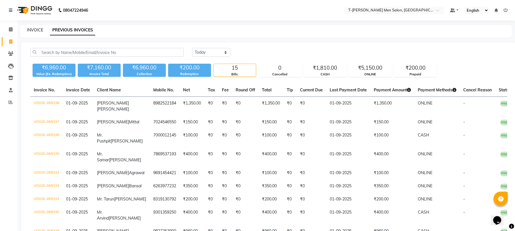
click at [38, 28] on link "INVOICE" at bounding box center [35, 29] width 16 height 5
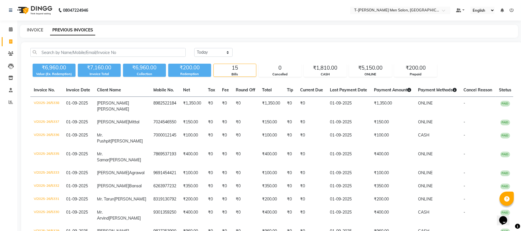
select select "service"
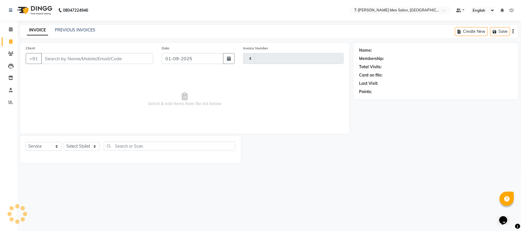
type input "5339"
select select "4816"
drag, startPoint x: 77, startPoint y: 146, endPoint x: 75, endPoint y: 142, distance: 3.8
click at [77, 146] on select "Select Stylist [PERSON_NAME] (goru) [PERSON_NAME] [PERSON_NAME] ([PERSON_NAME])…" at bounding box center [86, 146] width 45 height 9
select select "29181"
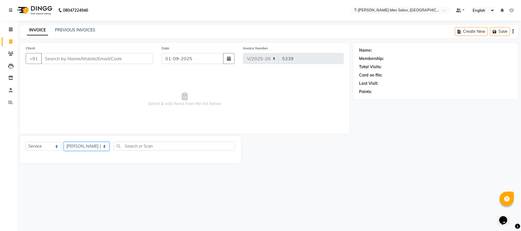
click at [64, 142] on select "Select Stylist [PERSON_NAME] (goru) [PERSON_NAME] [PERSON_NAME] ([PERSON_NAME])…" at bounding box center [86, 146] width 45 height 9
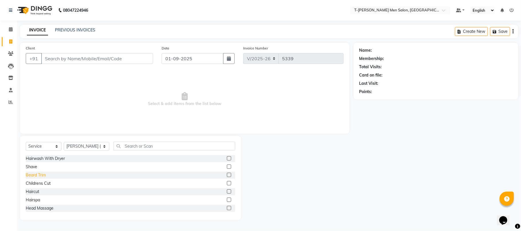
click at [43, 178] on div "Beard Trim" at bounding box center [36, 175] width 20 height 6
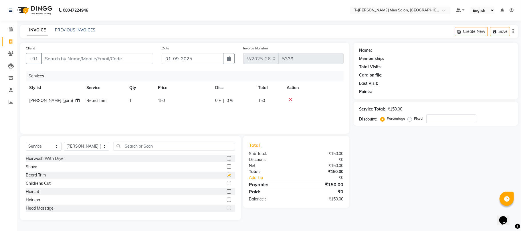
checkbox input "false"
click at [102, 61] on input "Client" at bounding box center [97, 58] width 112 height 11
type input "k"
type input "0"
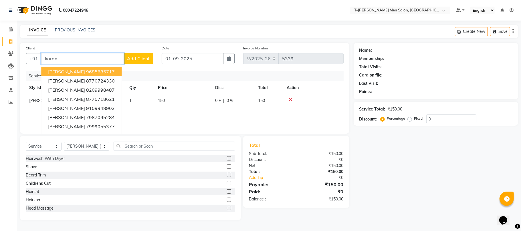
click at [96, 75] on button "[PERSON_NAME] 9685685717" at bounding box center [81, 71] width 80 height 9
type input "9685685717"
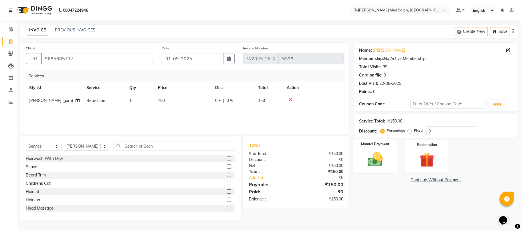
click at [367, 161] on img at bounding box center [375, 160] width 25 height 18
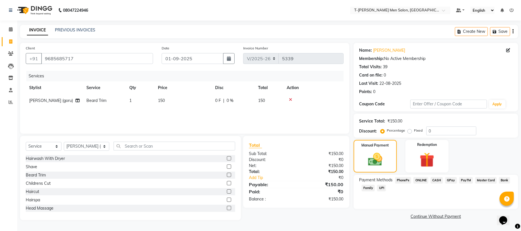
click at [418, 181] on span "ONLINE" at bounding box center [420, 180] width 15 height 7
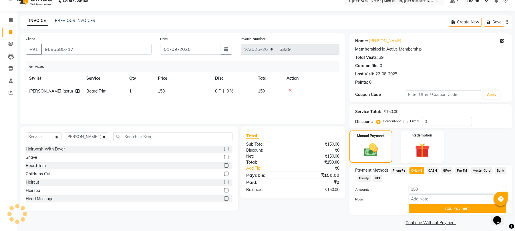
scroll to position [14, 0]
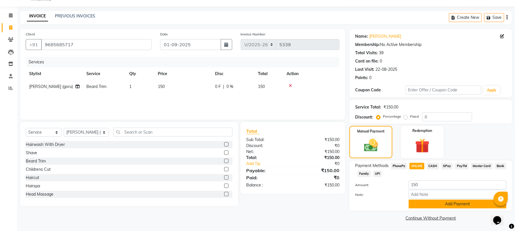
click at [451, 202] on button "Add Payment" at bounding box center [458, 204] width 98 height 9
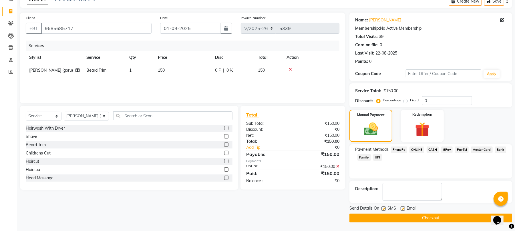
scroll to position [31, 0]
click at [404, 210] on label at bounding box center [403, 209] width 4 height 4
click at [404, 210] on input "checkbox" at bounding box center [403, 209] width 4 height 4
checkbox input "false"
click at [405, 217] on button "Checkout" at bounding box center [430, 218] width 163 height 9
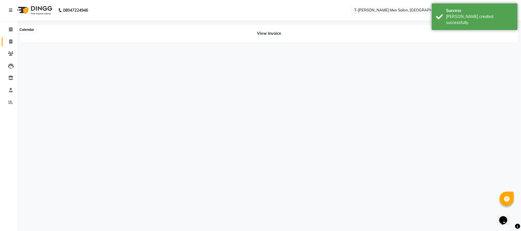
click at [13, 39] on span at bounding box center [11, 42] width 10 height 7
select select "service"
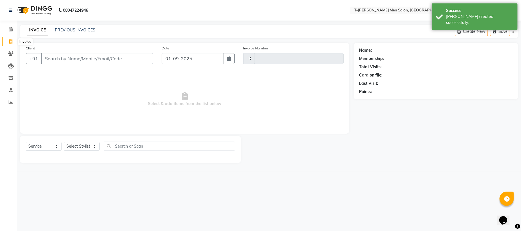
type input "5340"
select select "4816"
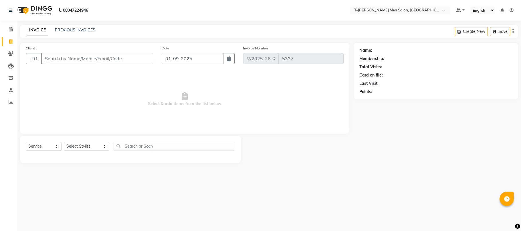
select select "4816"
select select "service"
